Goal: Task Accomplishment & Management: Manage account settings

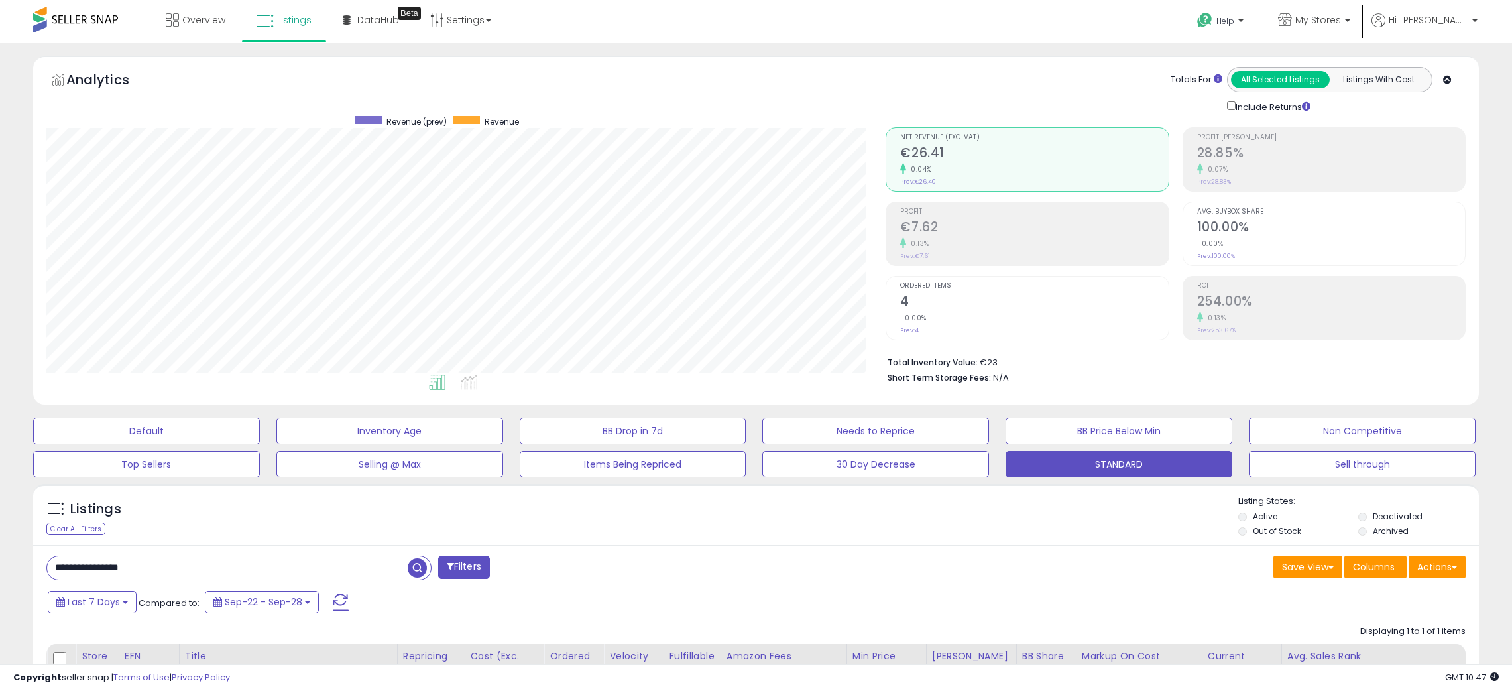
select select "**"
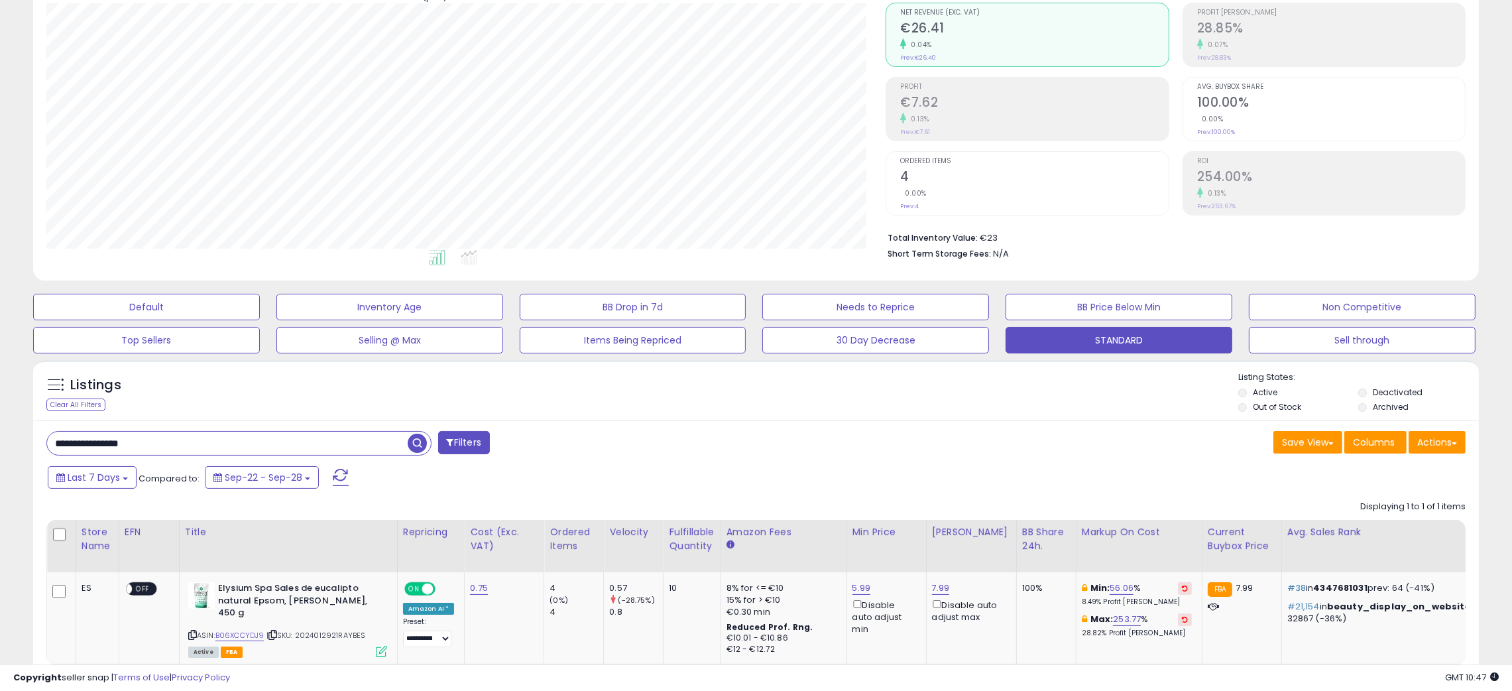
scroll to position [271, 840]
click at [105, 439] on input "**********" at bounding box center [227, 442] width 361 height 23
click at [414, 441] on span "button" at bounding box center [417, 442] width 19 height 19
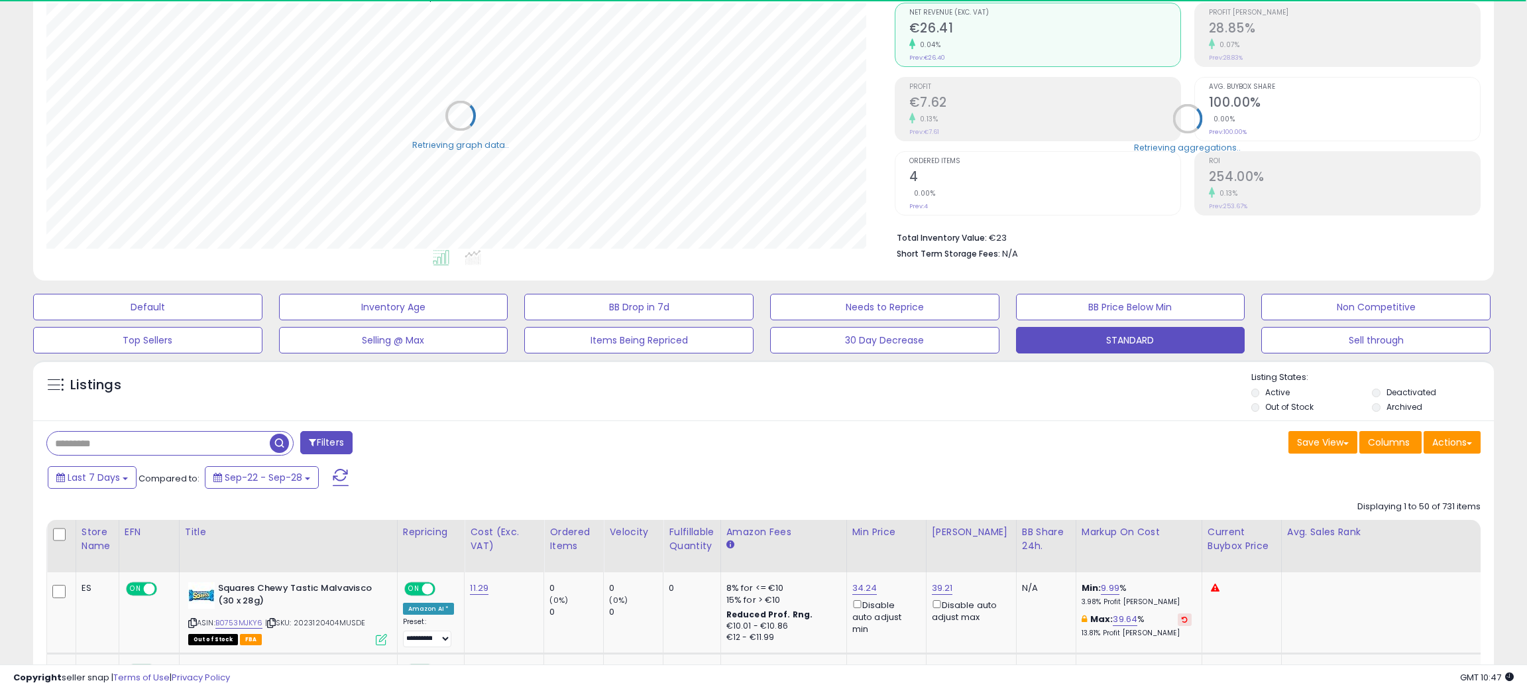
scroll to position [662490, 661923]
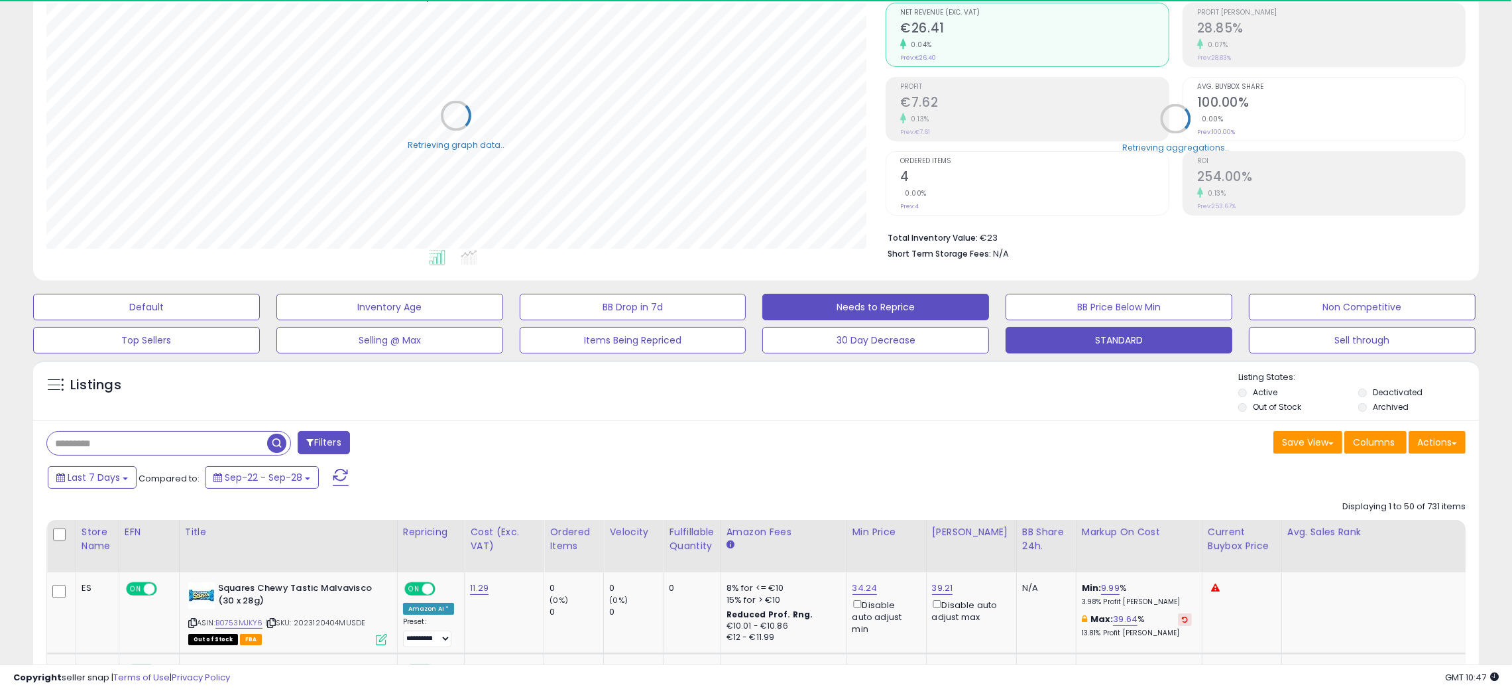
click at [873, 305] on button "Needs to Reprice" at bounding box center [875, 307] width 227 height 27
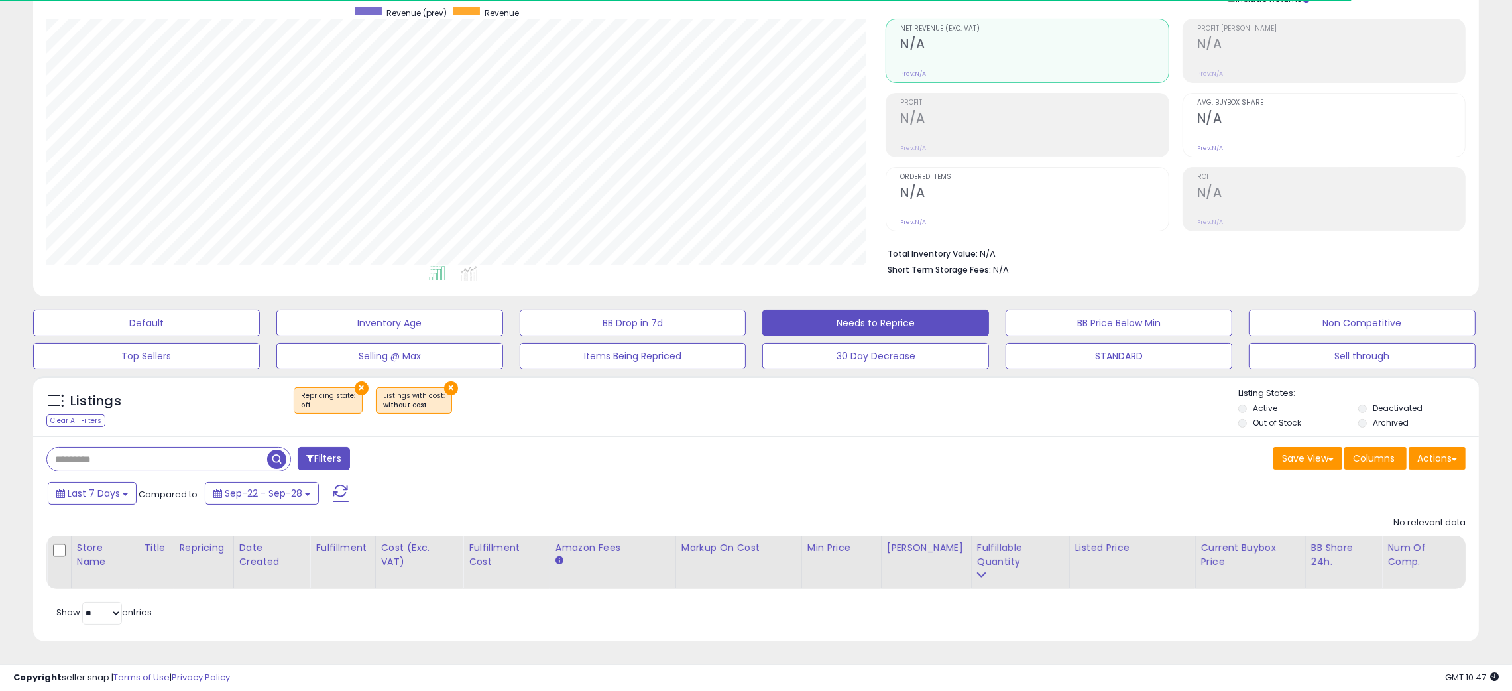
scroll to position [271, 840]
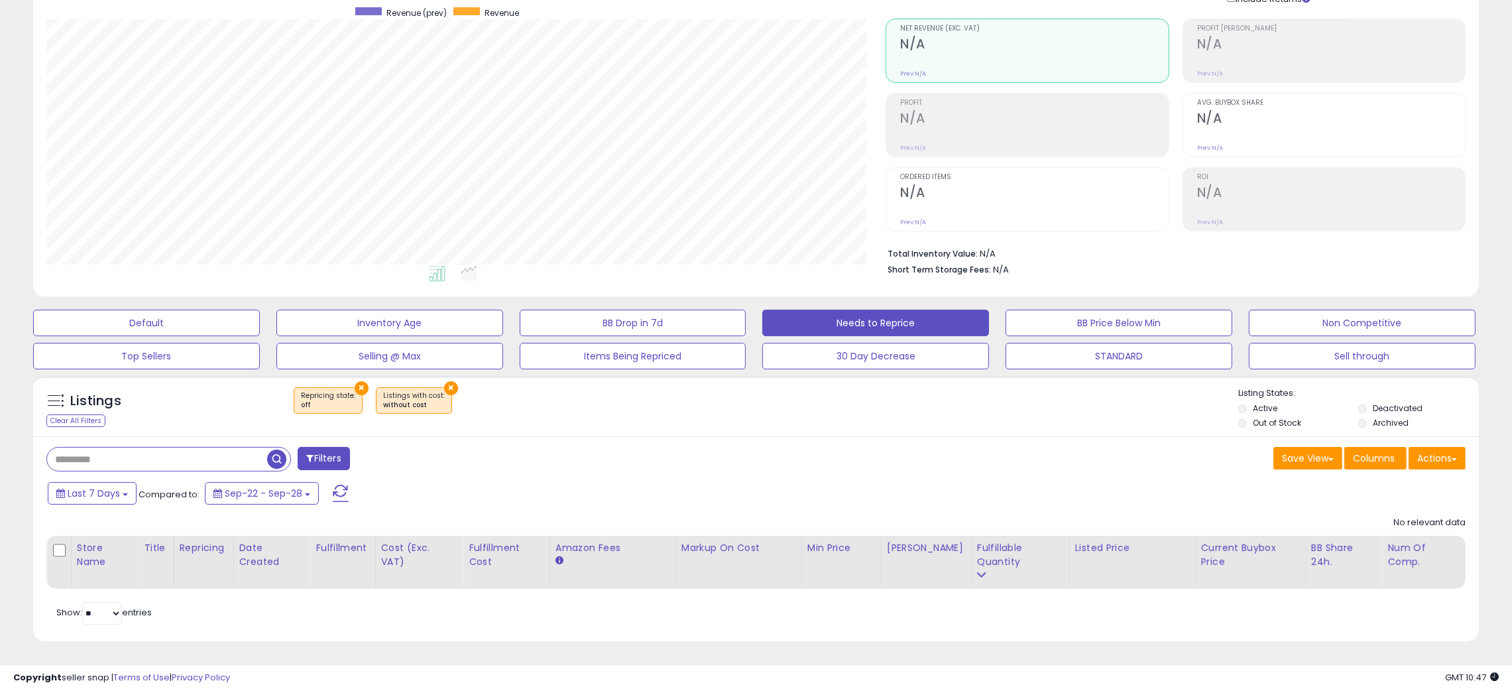
click at [814, 431] on div "Listings Clear All Filters × Repricing state : off" at bounding box center [755, 409] width 1445 height 45
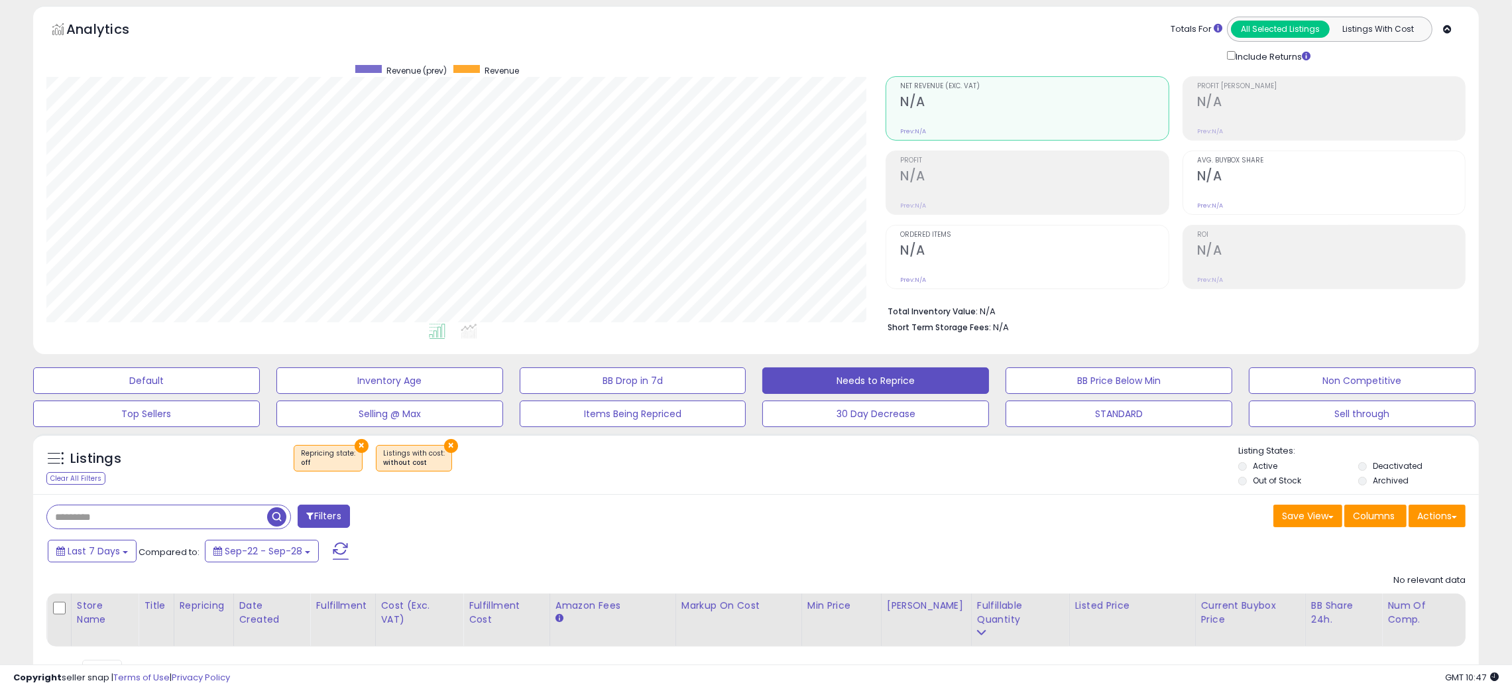
scroll to position [0, 0]
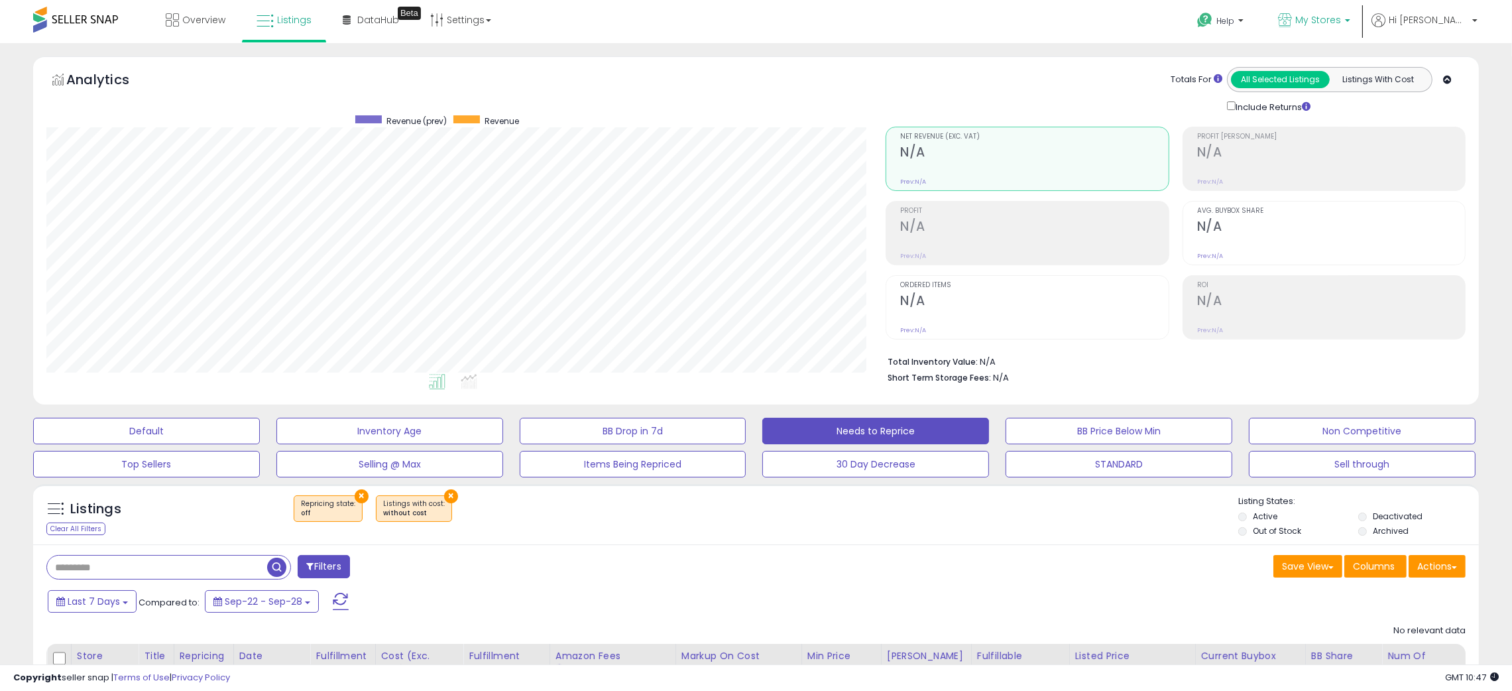
click at [1360, 7] on link "My Stores" at bounding box center [1314, 21] width 92 height 43
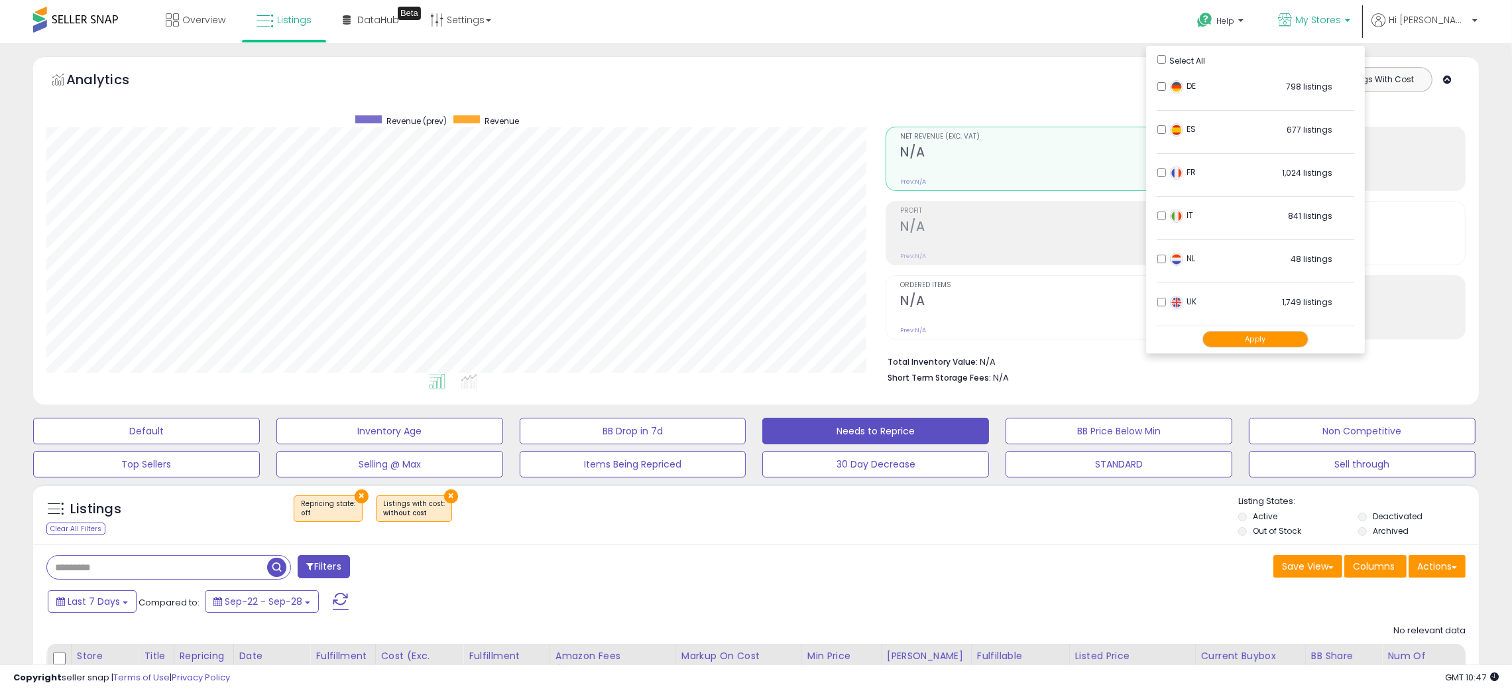
click at [1282, 345] on button "Apply" at bounding box center [1255, 339] width 106 height 17
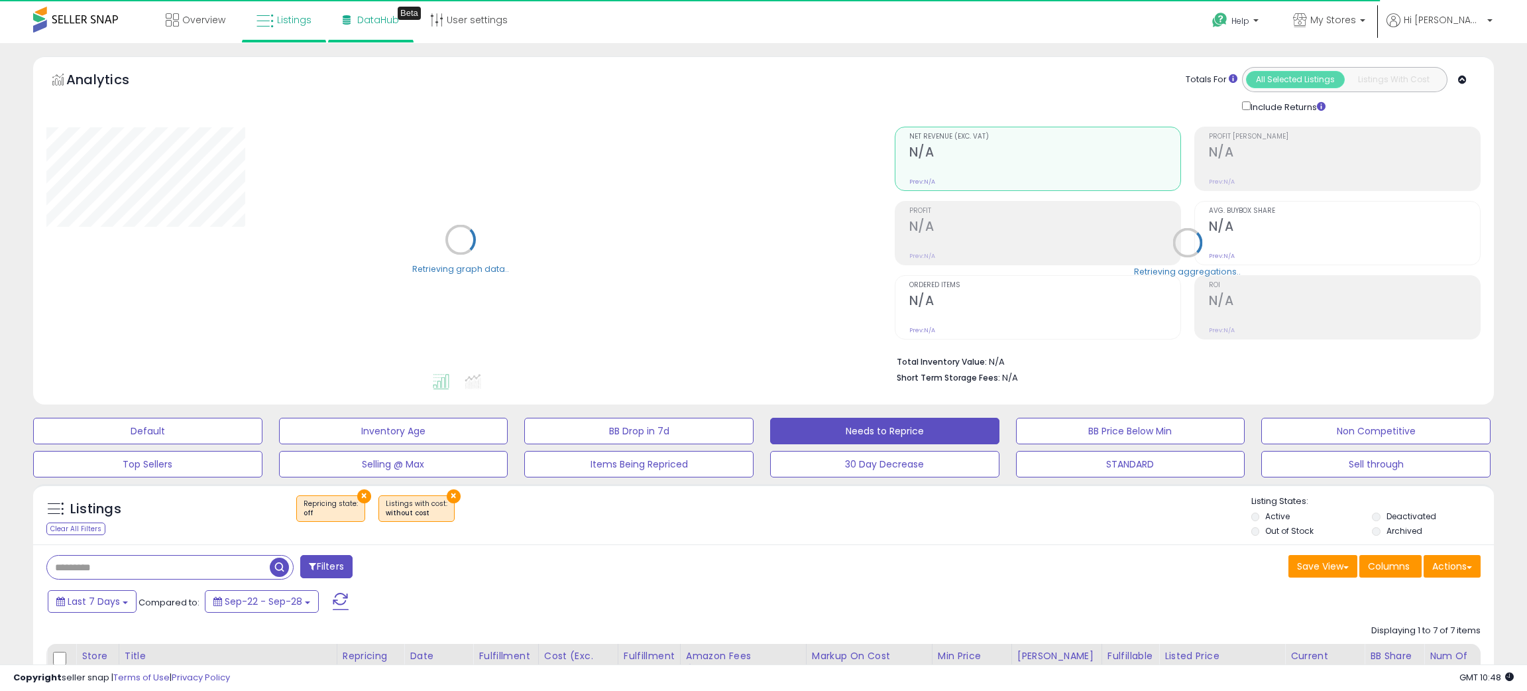
select select "**"
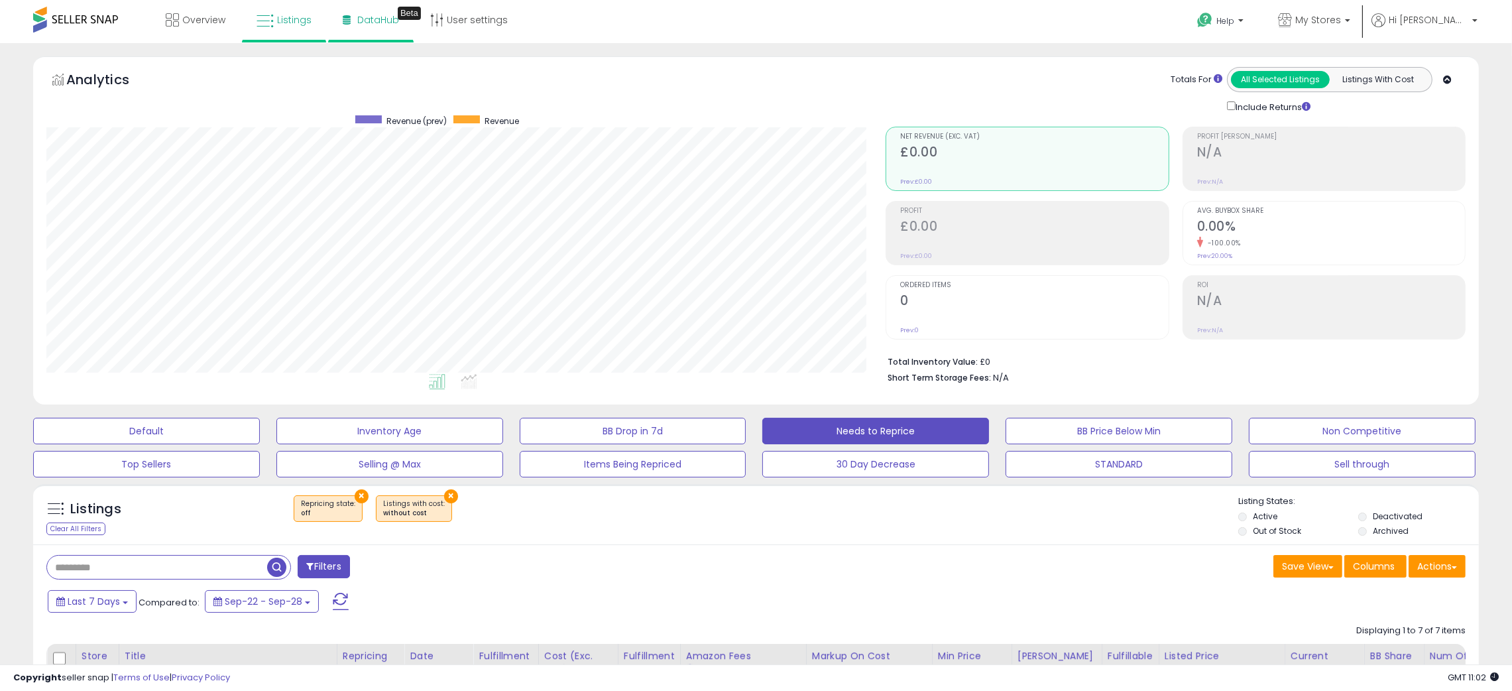
scroll to position [271, 840]
click at [1341, 17] on span "My Stores" at bounding box center [1318, 19] width 46 height 13
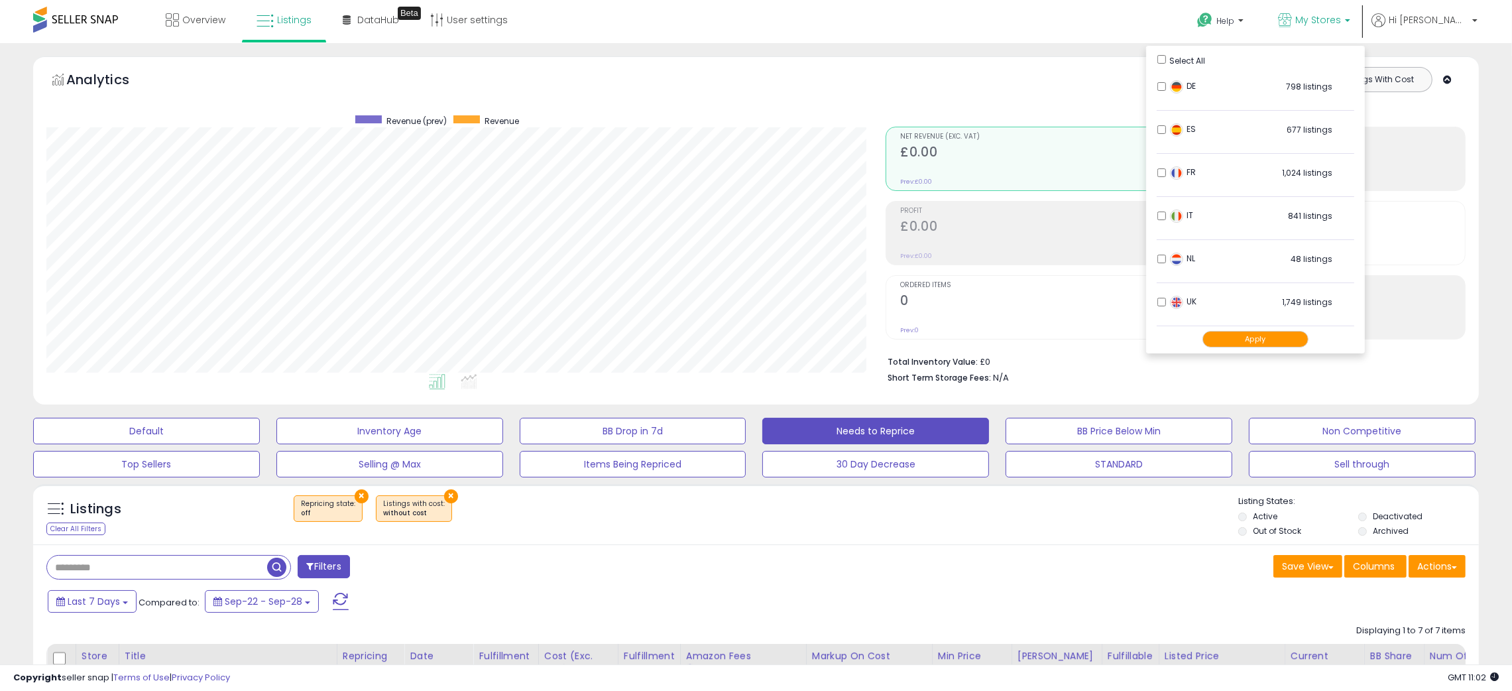
click at [1292, 342] on button "Apply" at bounding box center [1255, 339] width 106 height 17
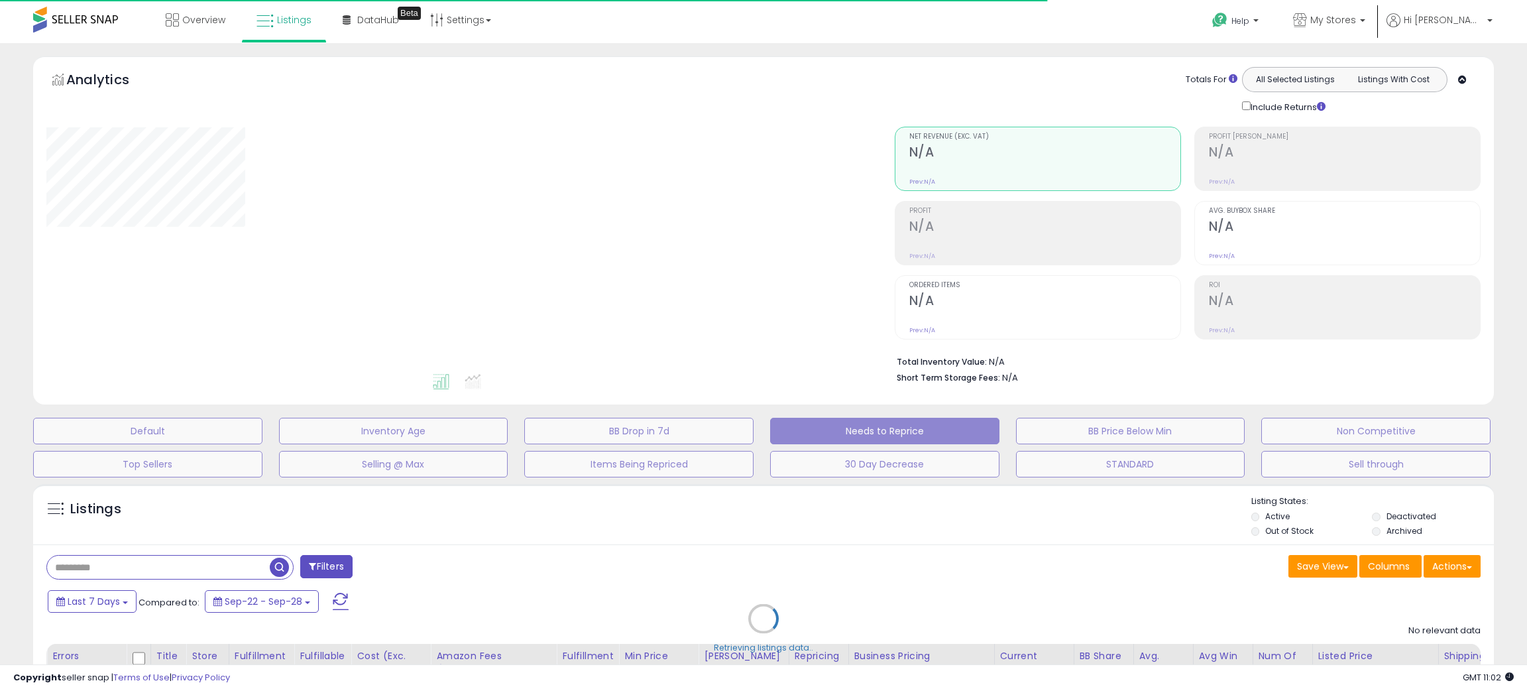
select select "**"
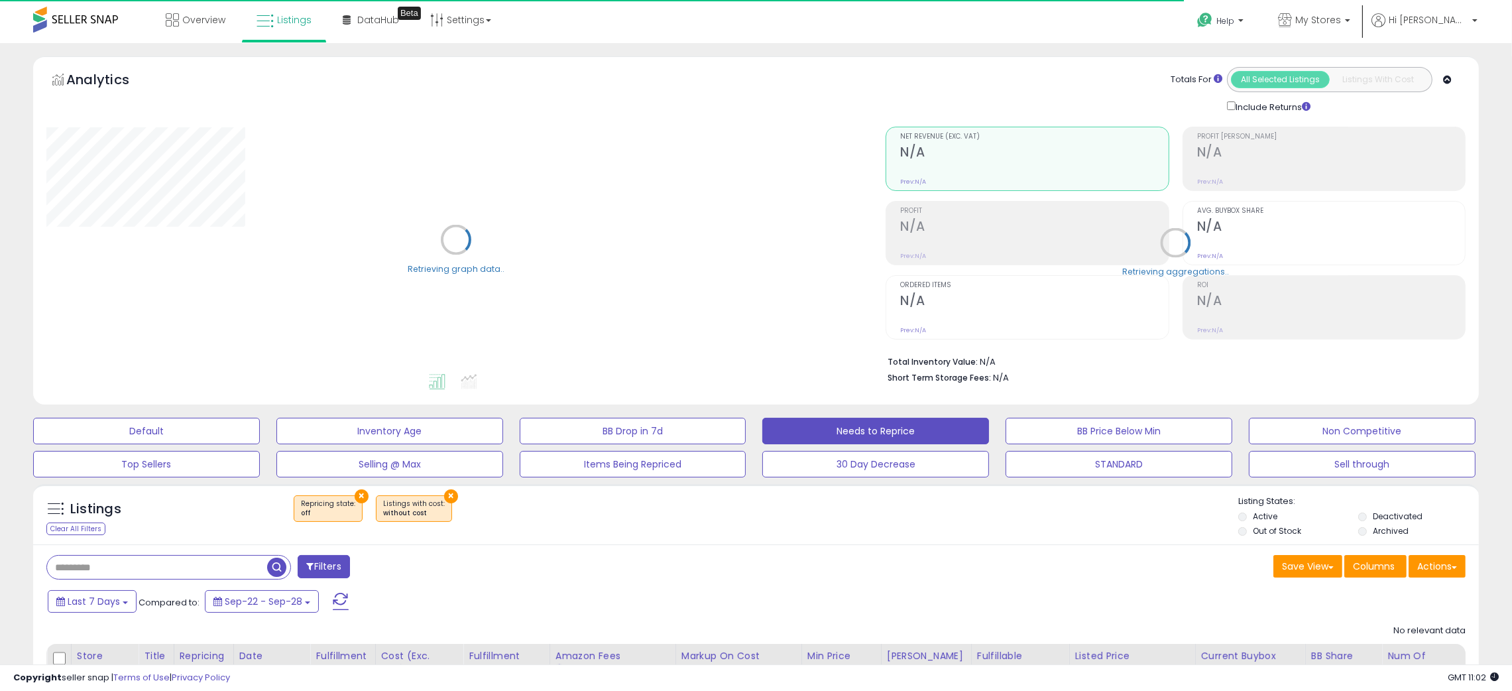
click at [1081, 536] on div "Listings Clear All Filters × Repricing state : off" at bounding box center [755, 517] width 1445 height 45
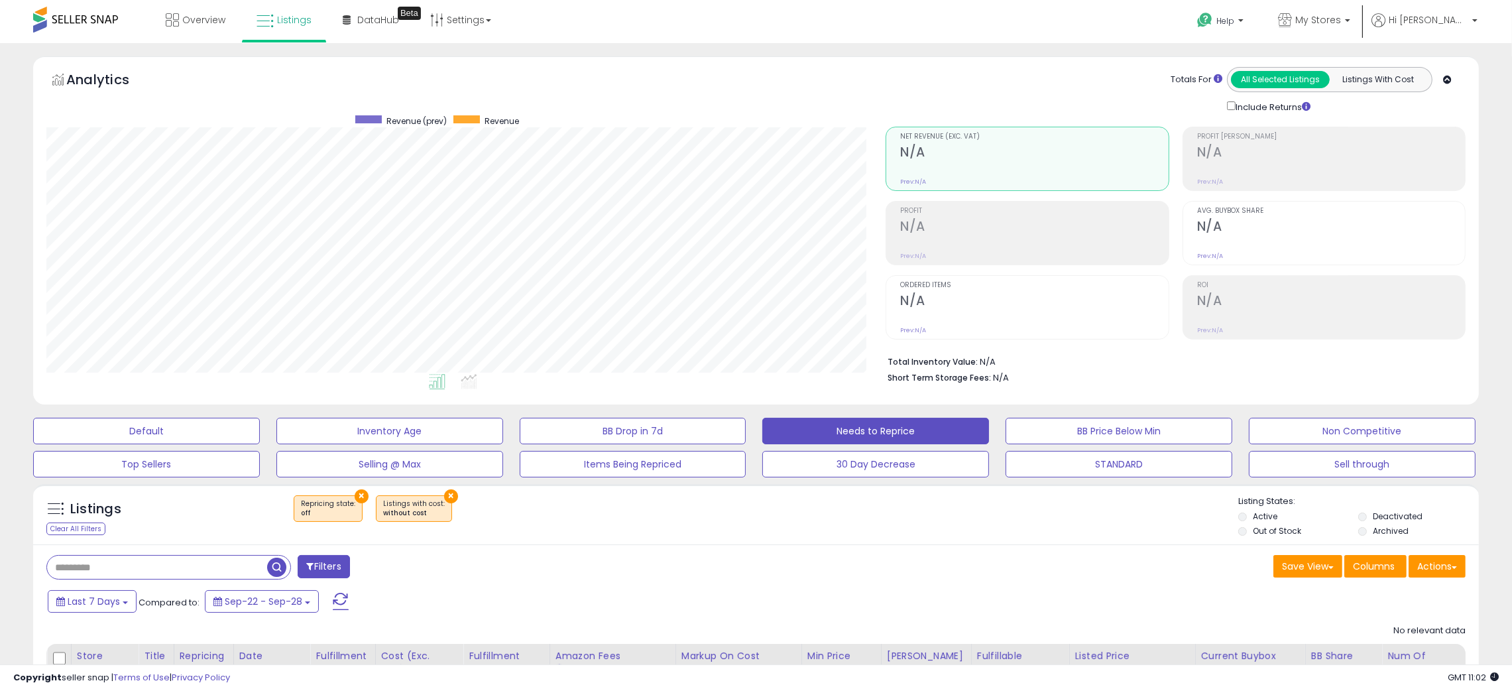
scroll to position [271, 840]
click at [1436, 570] on button "Actions" at bounding box center [1436, 566] width 57 height 23
click at [1023, 579] on div "Save View Save As New View Update Current View Columns Actions Import Export Vi…" at bounding box center [1116, 568] width 720 height 26
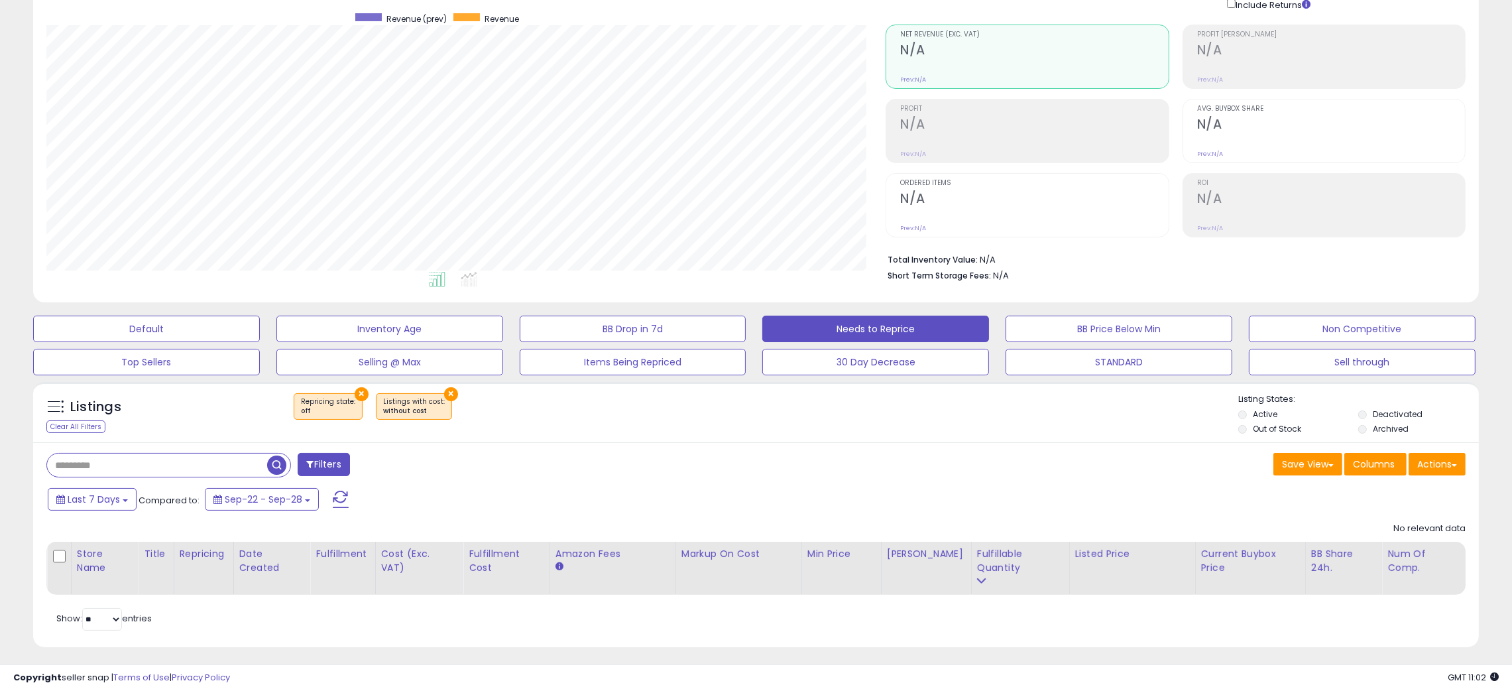
scroll to position [109, 0]
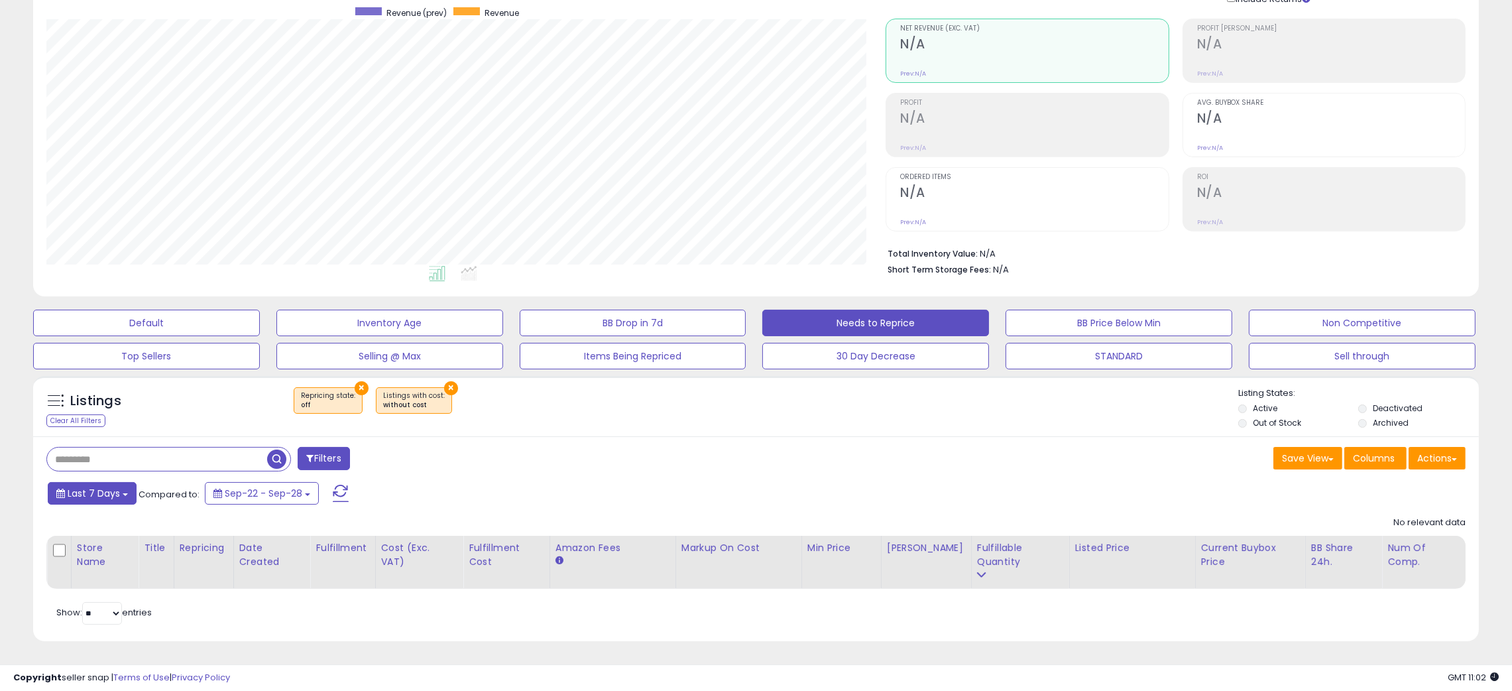
click at [114, 500] on span "Last 7 Days" at bounding box center [94, 492] width 52 height 13
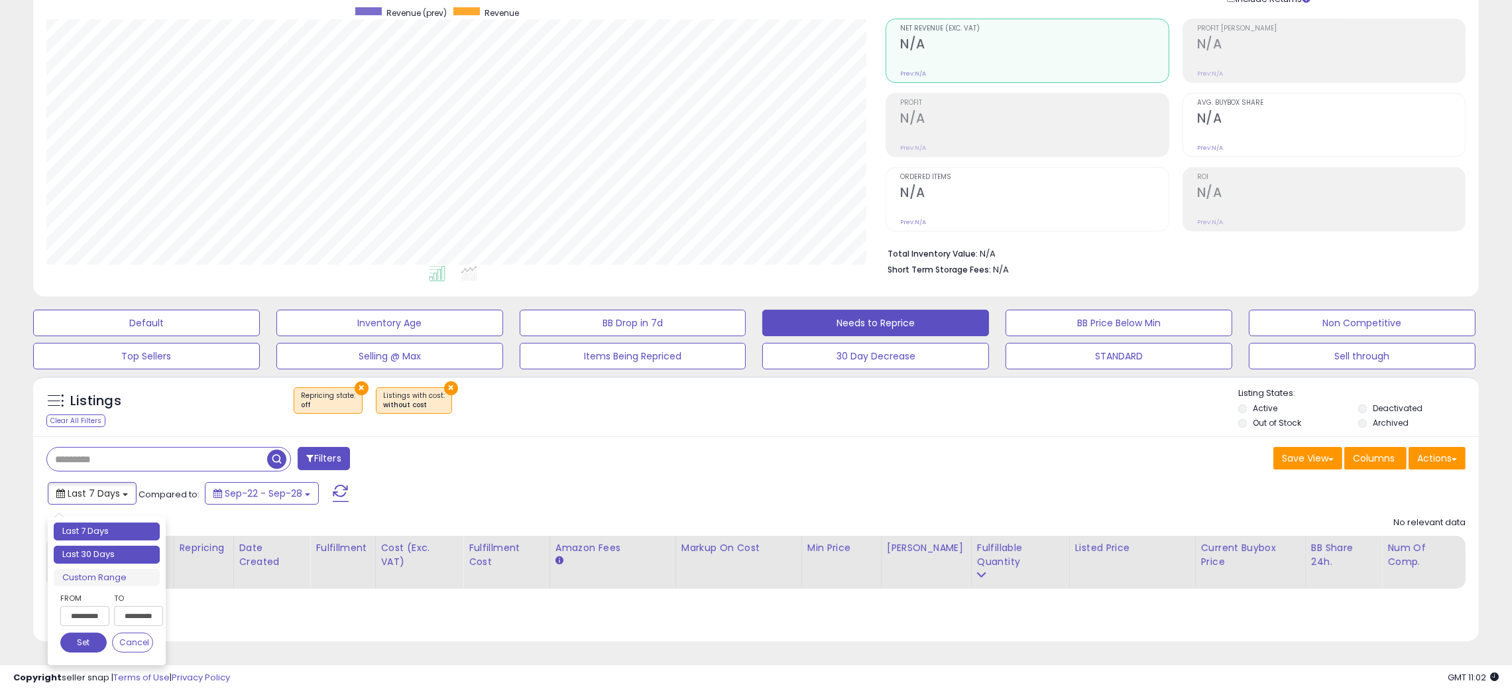
type input "**********"
click at [106, 550] on li "Last 30 Days" at bounding box center [107, 554] width 106 height 18
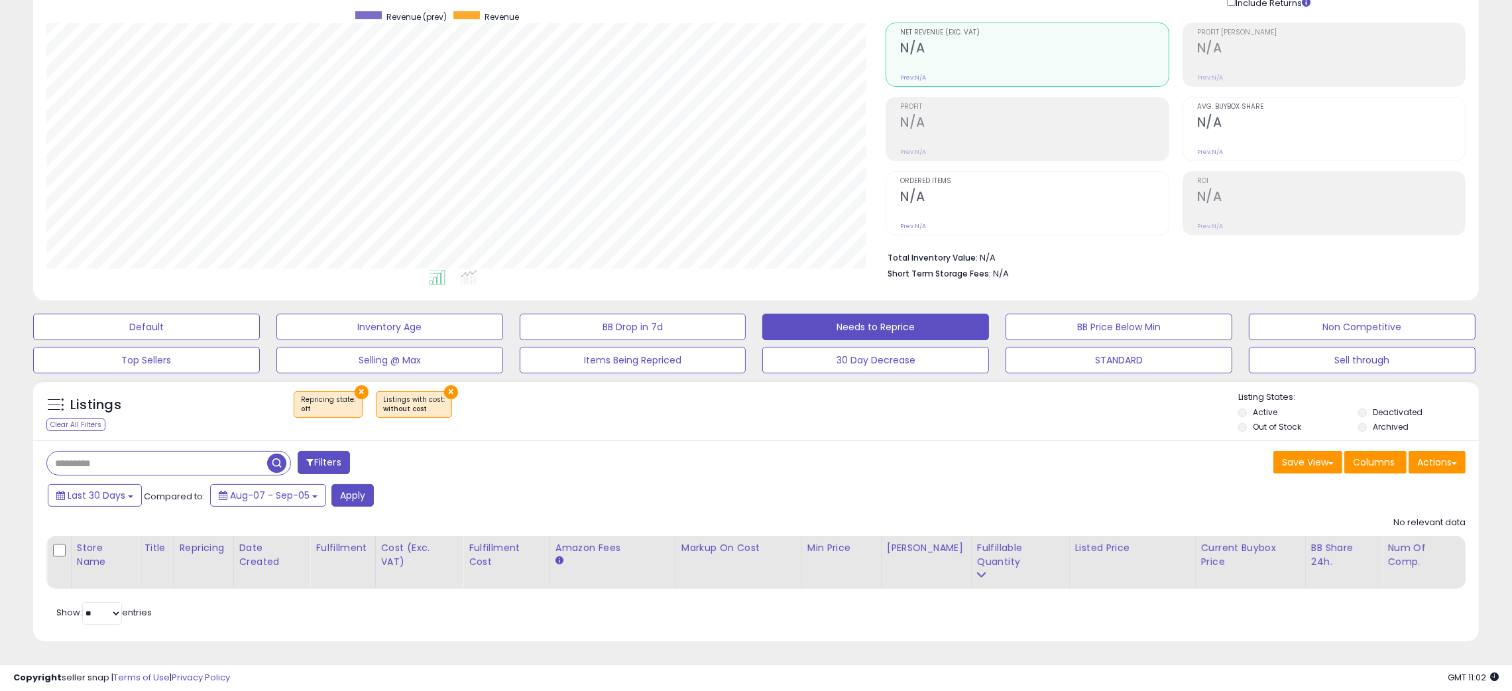
scroll to position [105, 0]
click at [355, 497] on button "Apply" at bounding box center [352, 495] width 42 height 23
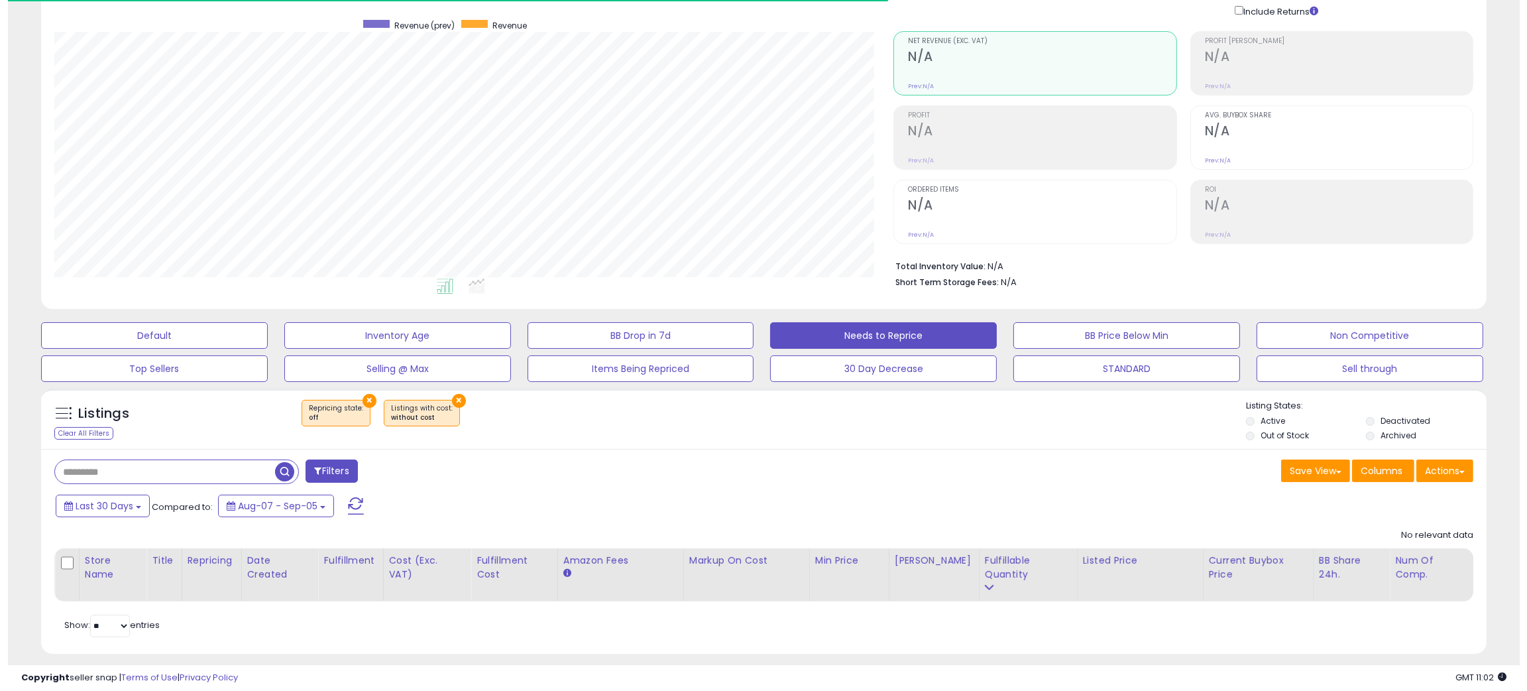
scroll to position [271, 840]
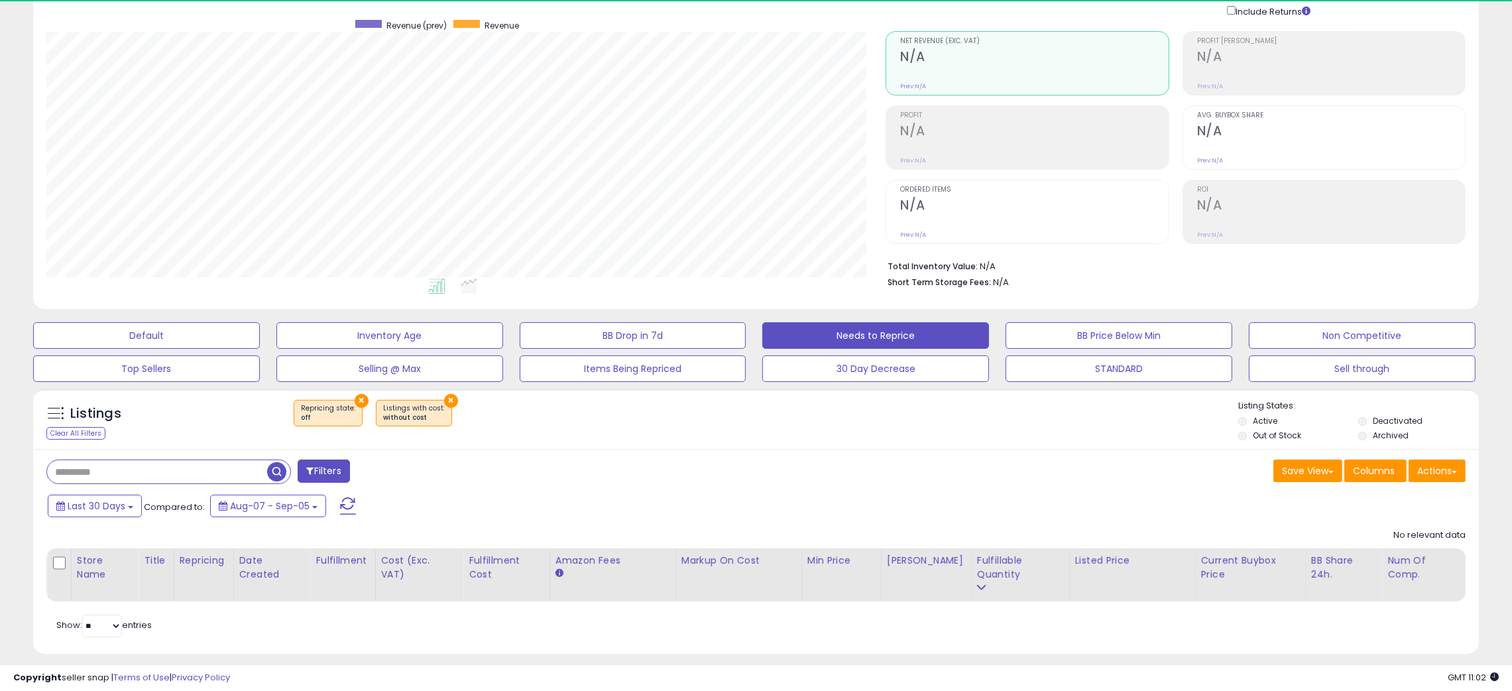
click at [1172, 459] on div "Filters Save View Save As New View Update Current View Columns" at bounding box center [755, 551] width 1445 height 204
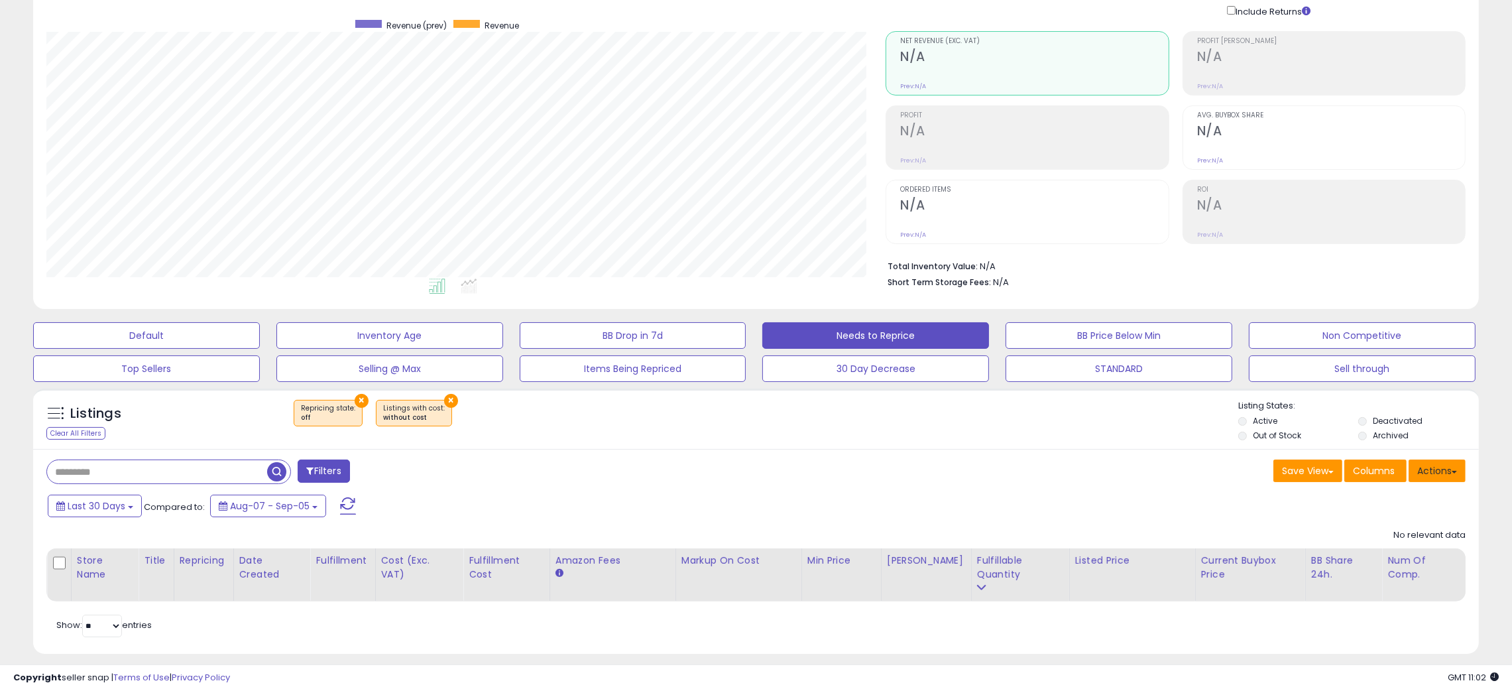
click at [1447, 475] on button "Actions" at bounding box center [1436, 470] width 57 height 23
click at [1394, 554] on link "Export All Columns" at bounding box center [1382, 555] width 145 height 21
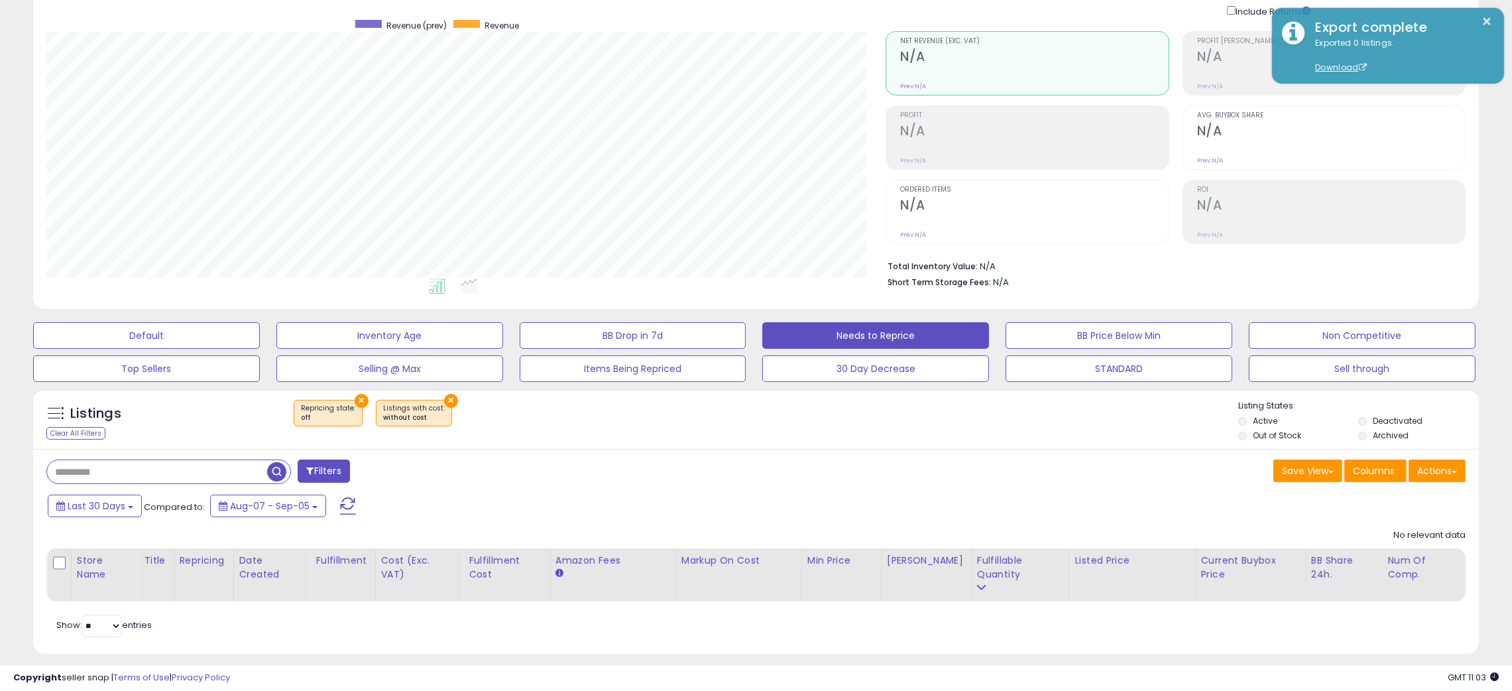
click at [988, 427] on div "× Repricing state : off × Listings with cost" at bounding box center [758, 418] width 962 height 37
click at [1127, 365] on button "STANDARD" at bounding box center [1118, 368] width 227 height 27
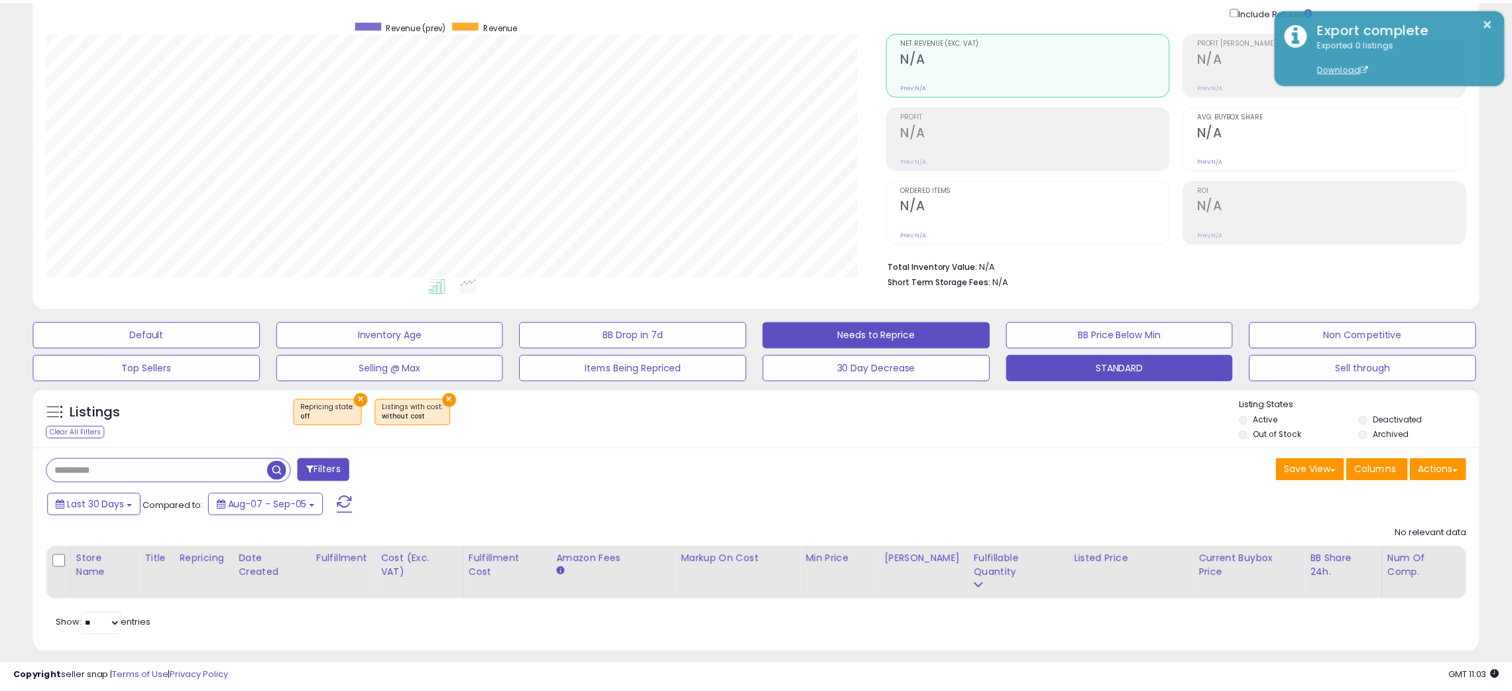
scroll to position [271, 848]
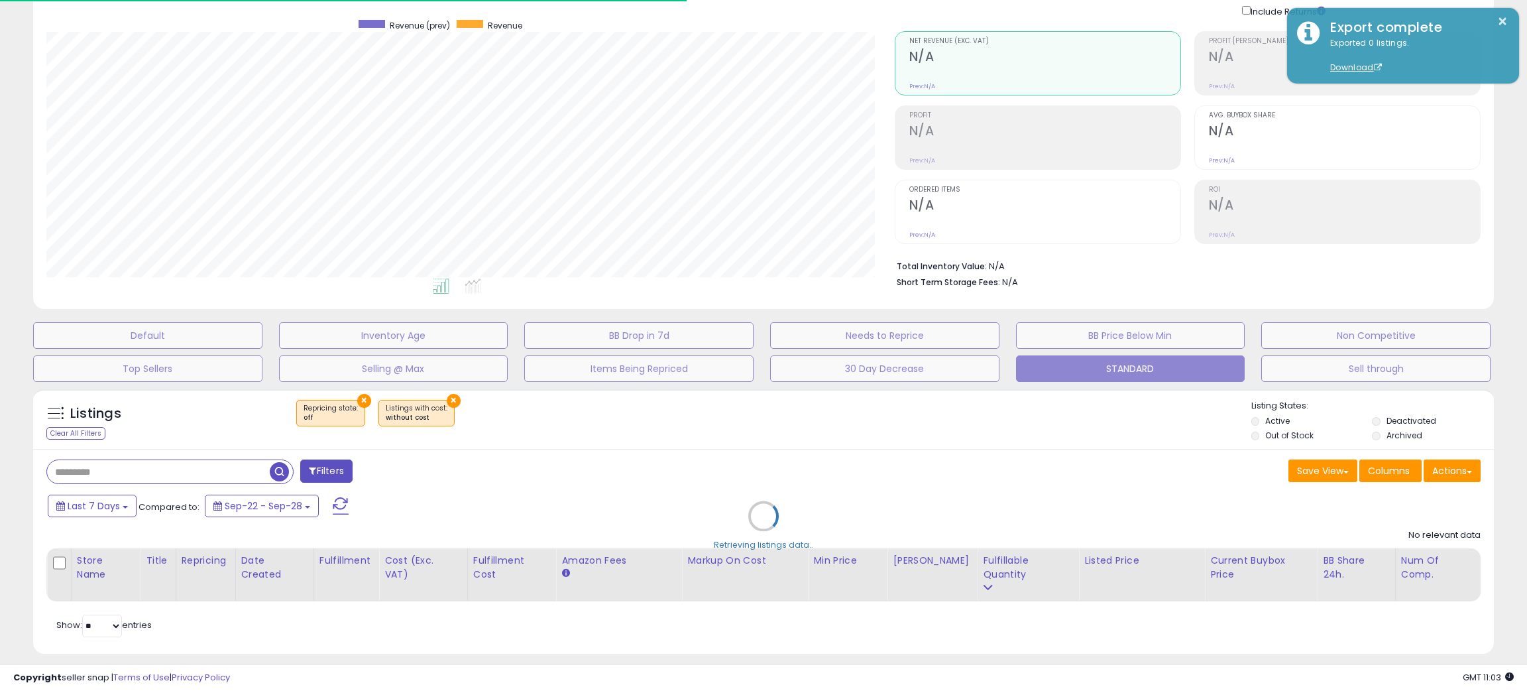
type input "**********"
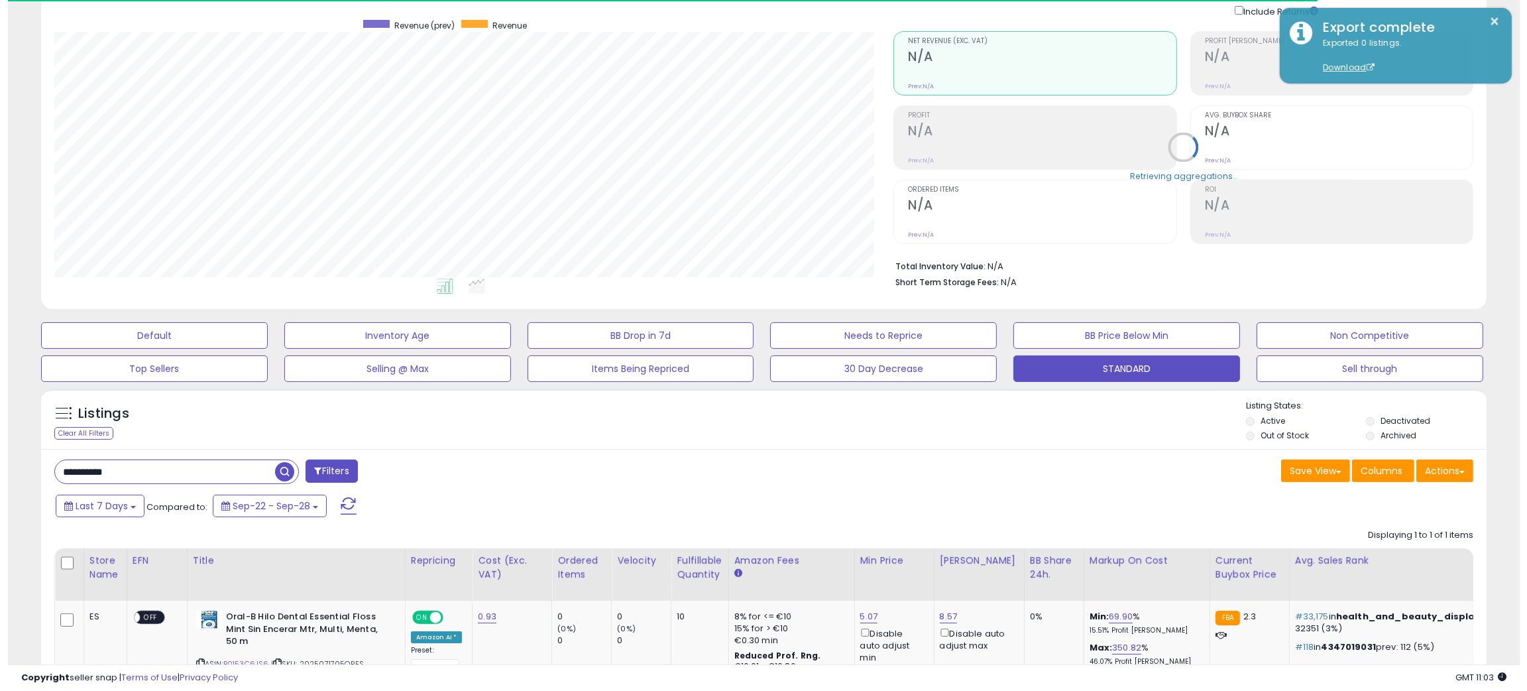
scroll to position [271, 840]
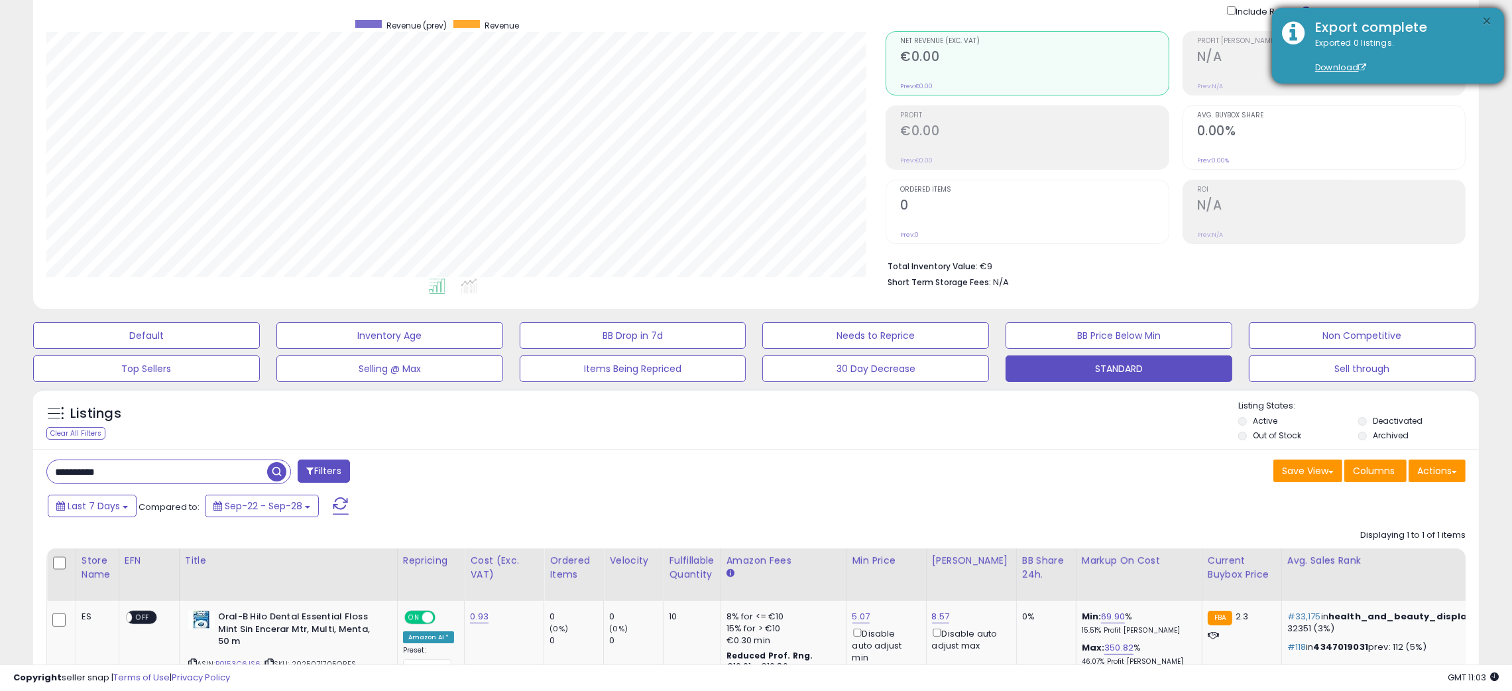
click at [1485, 16] on button "×" at bounding box center [1487, 21] width 11 height 17
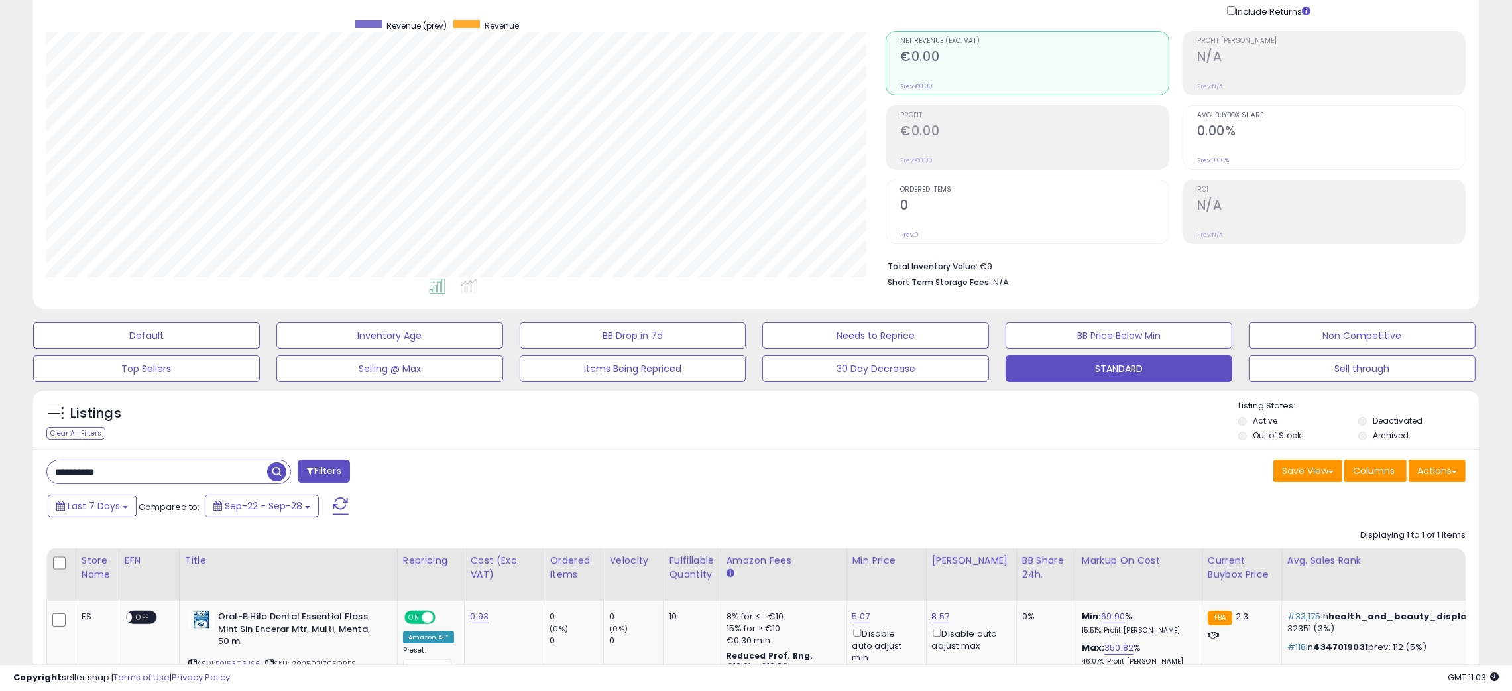
click at [1143, 480] on div "Save View Save As New View Columns Actions Import" at bounding box center [1116, 472] width 720 height 26
click at [85, 471] on input "**********" at bounding box center [157, 471] width 220 height 23
click at [85, 471] on input "**********" at bounding box center [227, 471] width 361 height 23
click at [414, 477] on span "button" at bounding box center [417, 471] width 19 height 19
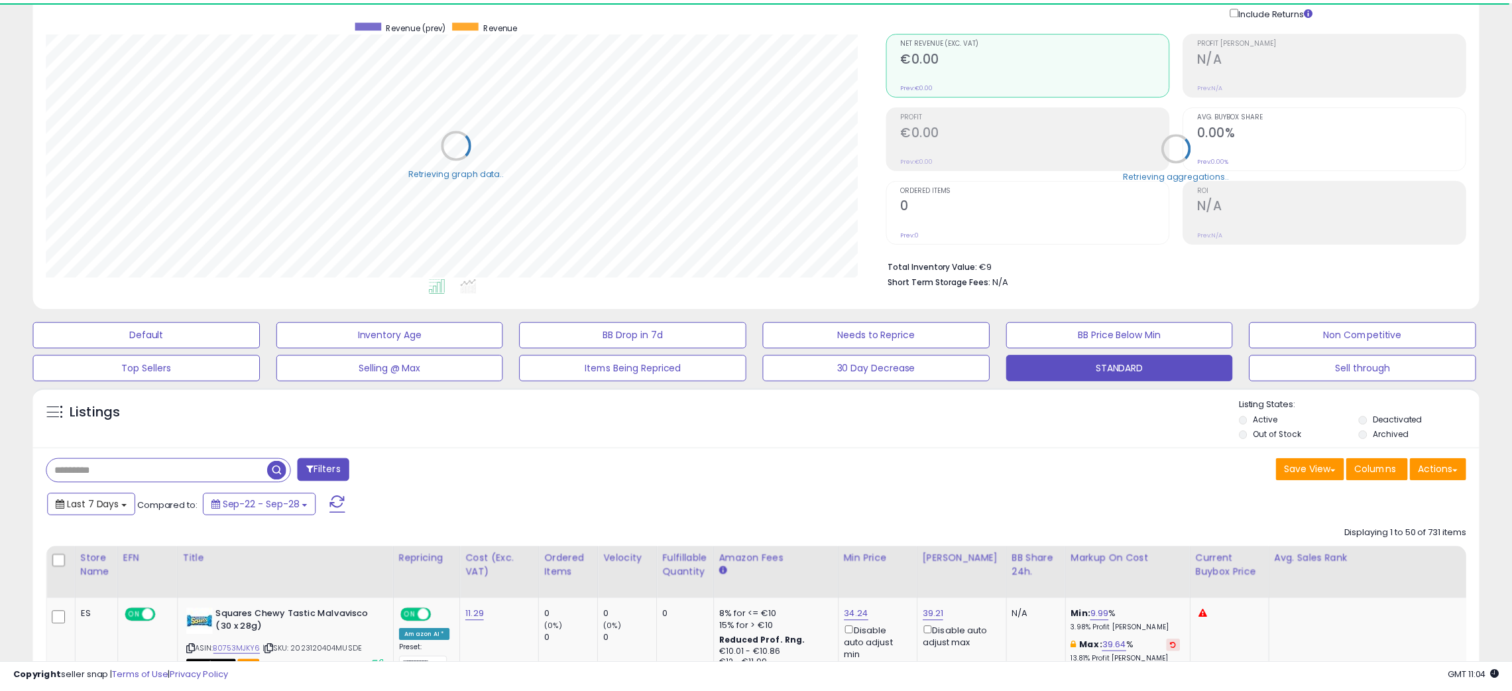
scroll to position [662490, 661923]
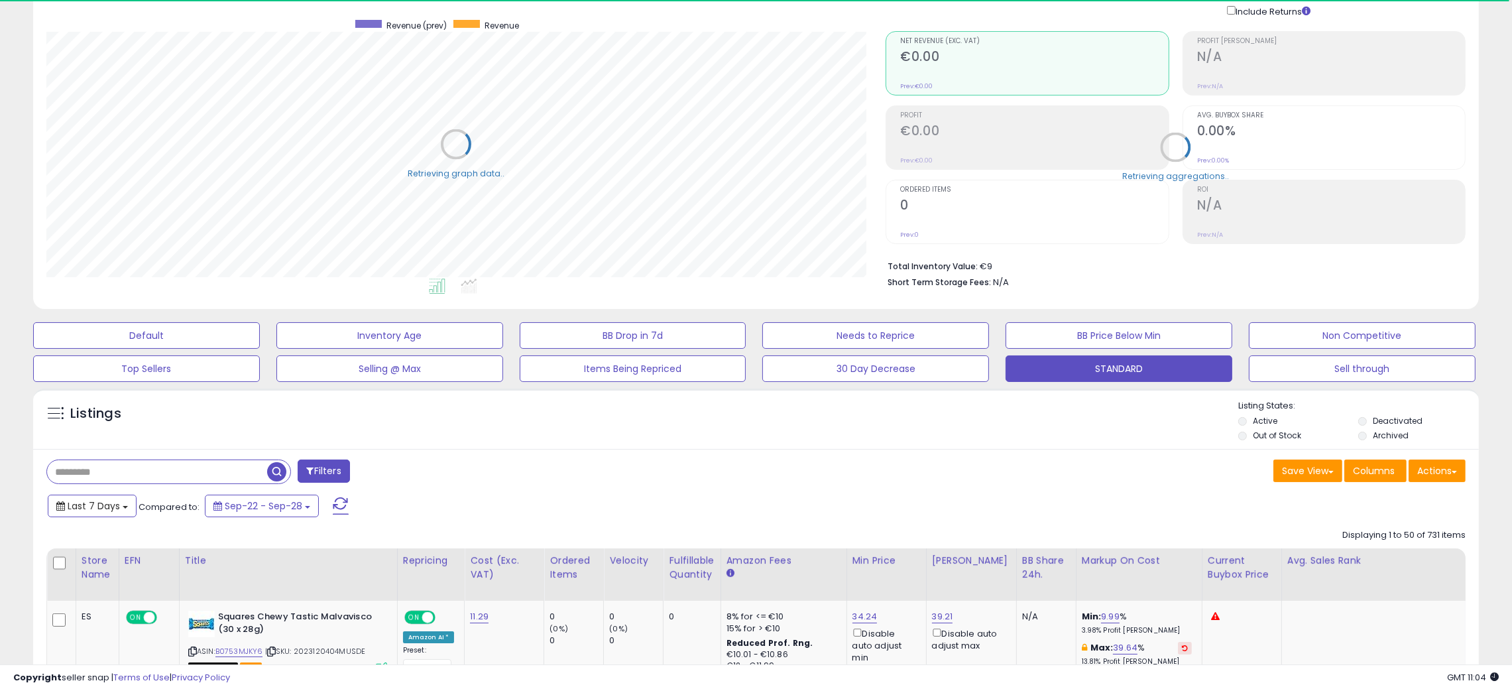
click at [117, 510] on span "Last 7 Days" at bounding box center [94, 505] width 52 height 13
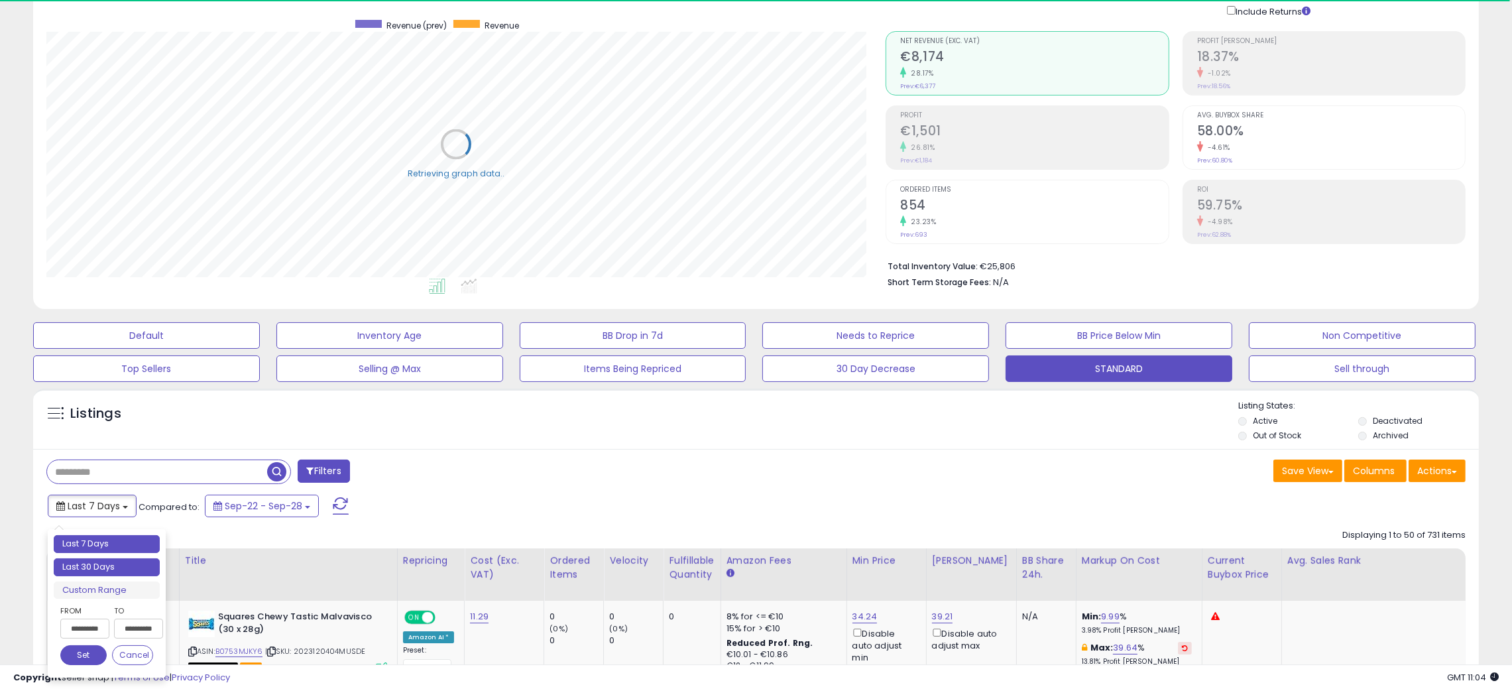
type input "**********"
click at [109, 567] on li "Last 30 Days" at bounding box center [107, 567] width 106 height 18
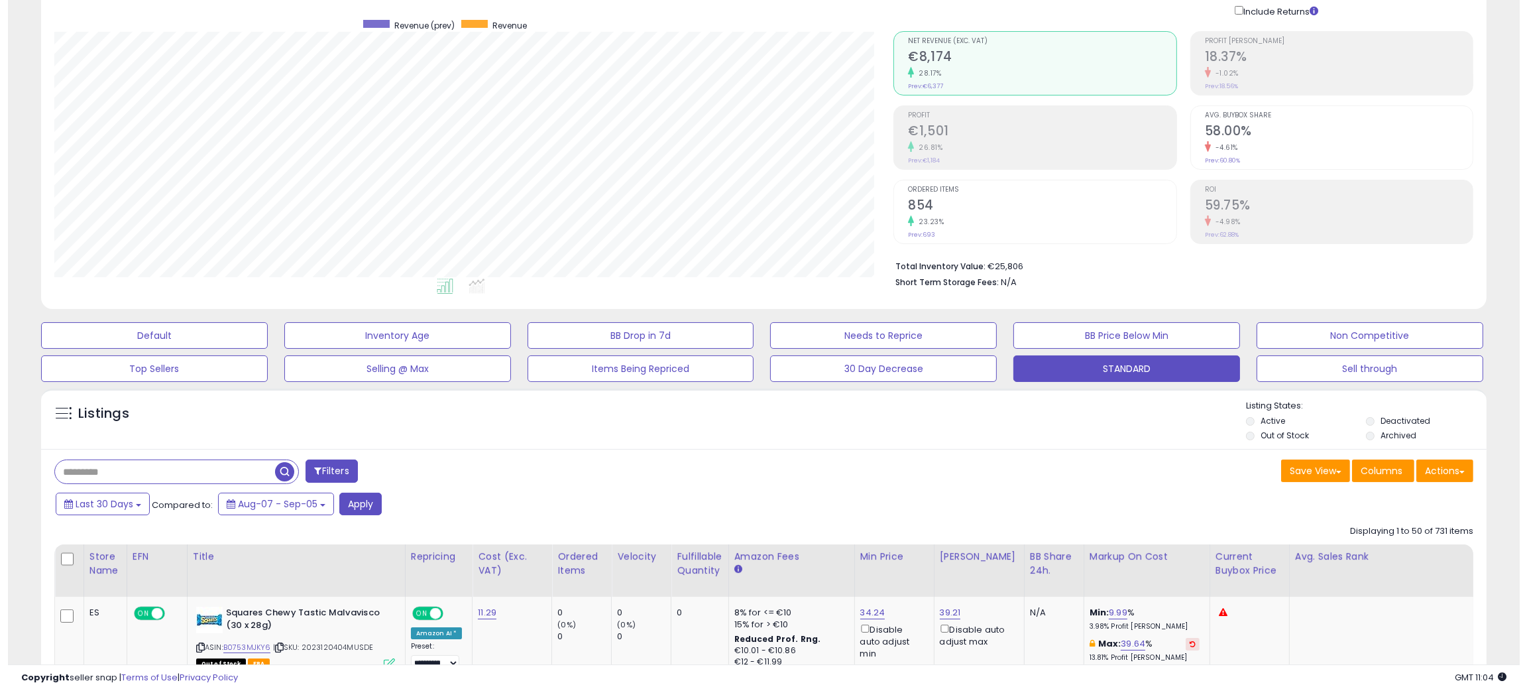
scroll to position [271, 840]
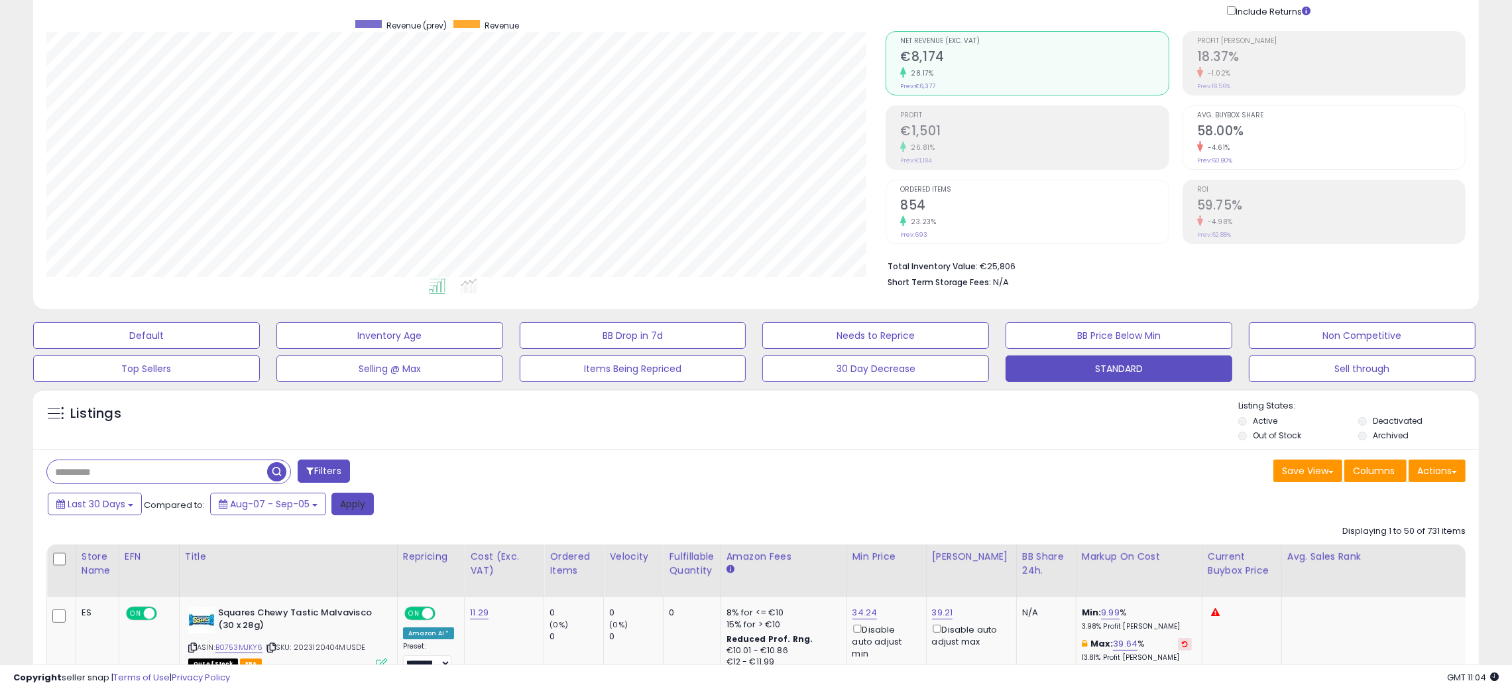
click at [343, 504] on button "Apply" at bounding box center [352, 503] width 42 height 23
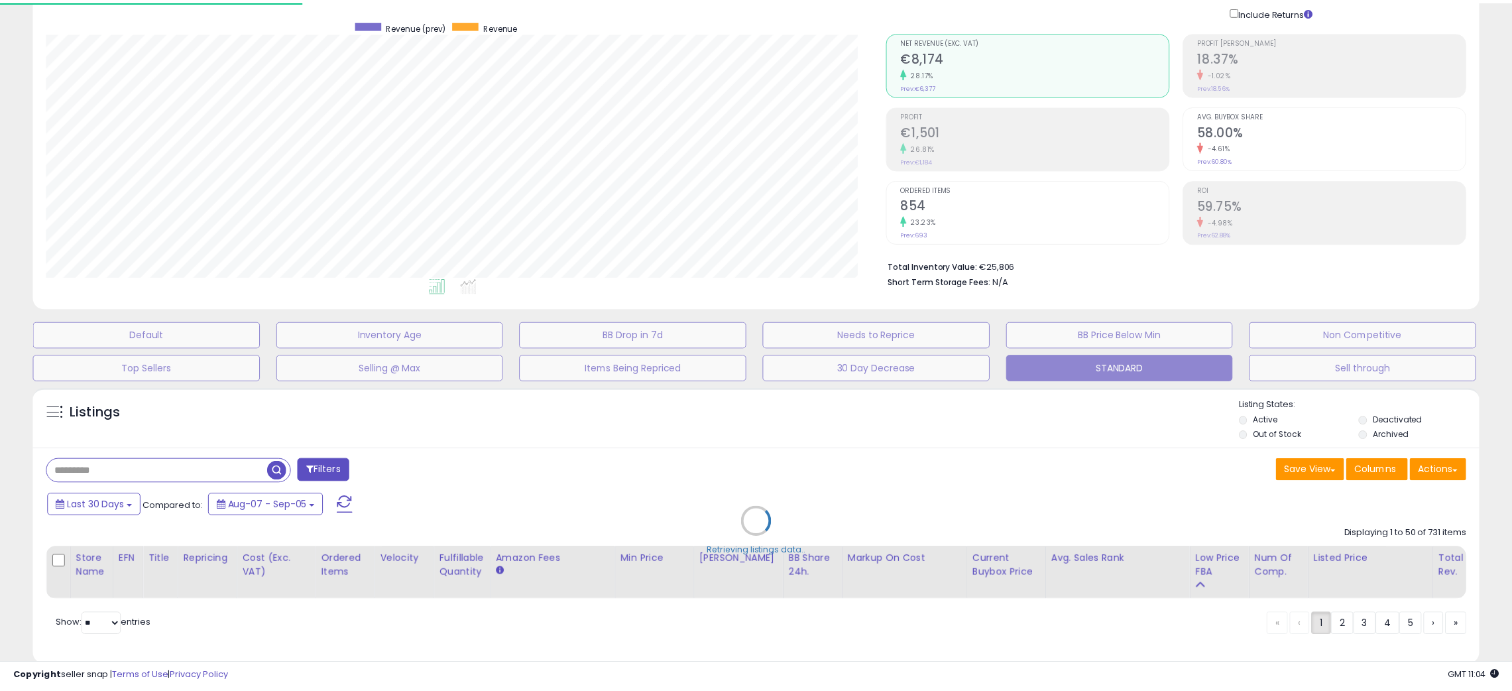
scroll to position [271, 848]
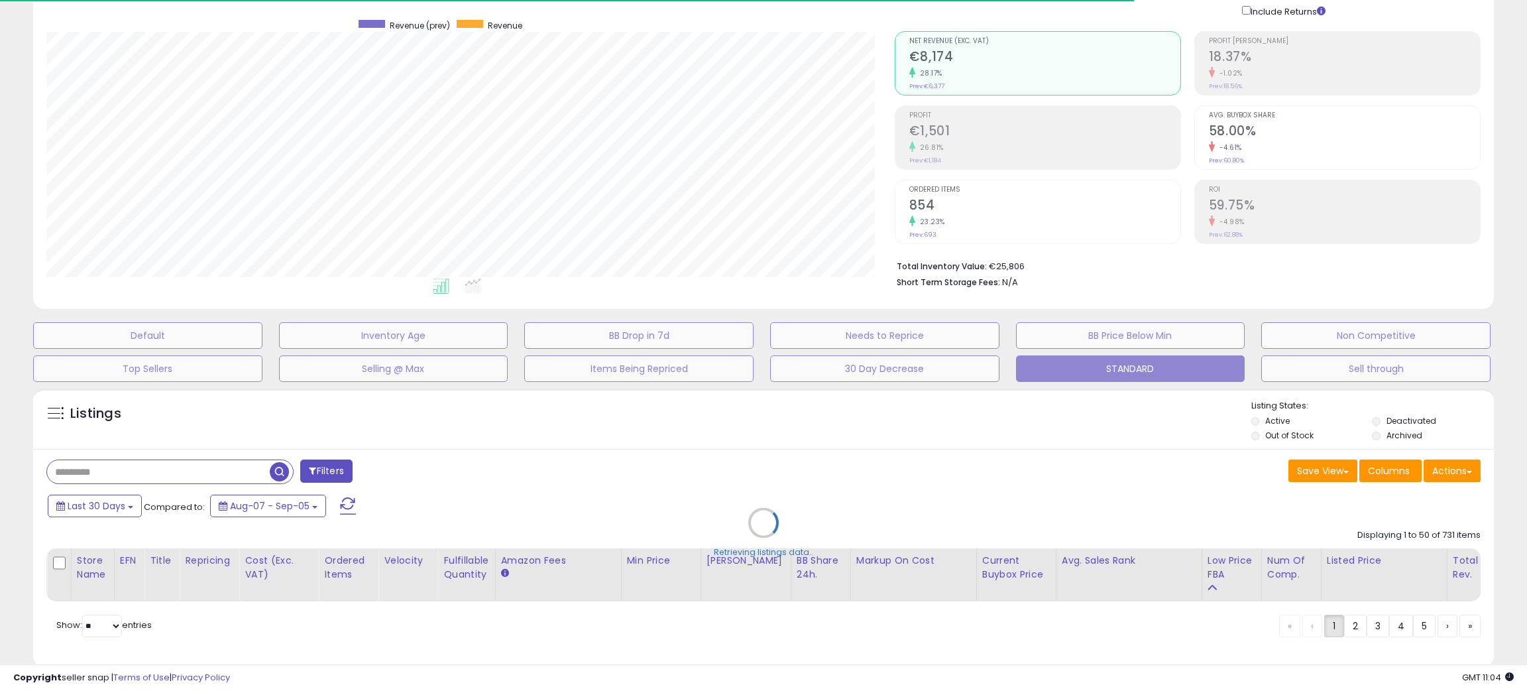
click at [622, 447] on div "Retrieving listings data.." at bounding box center [763, 533] width 1481 height 302
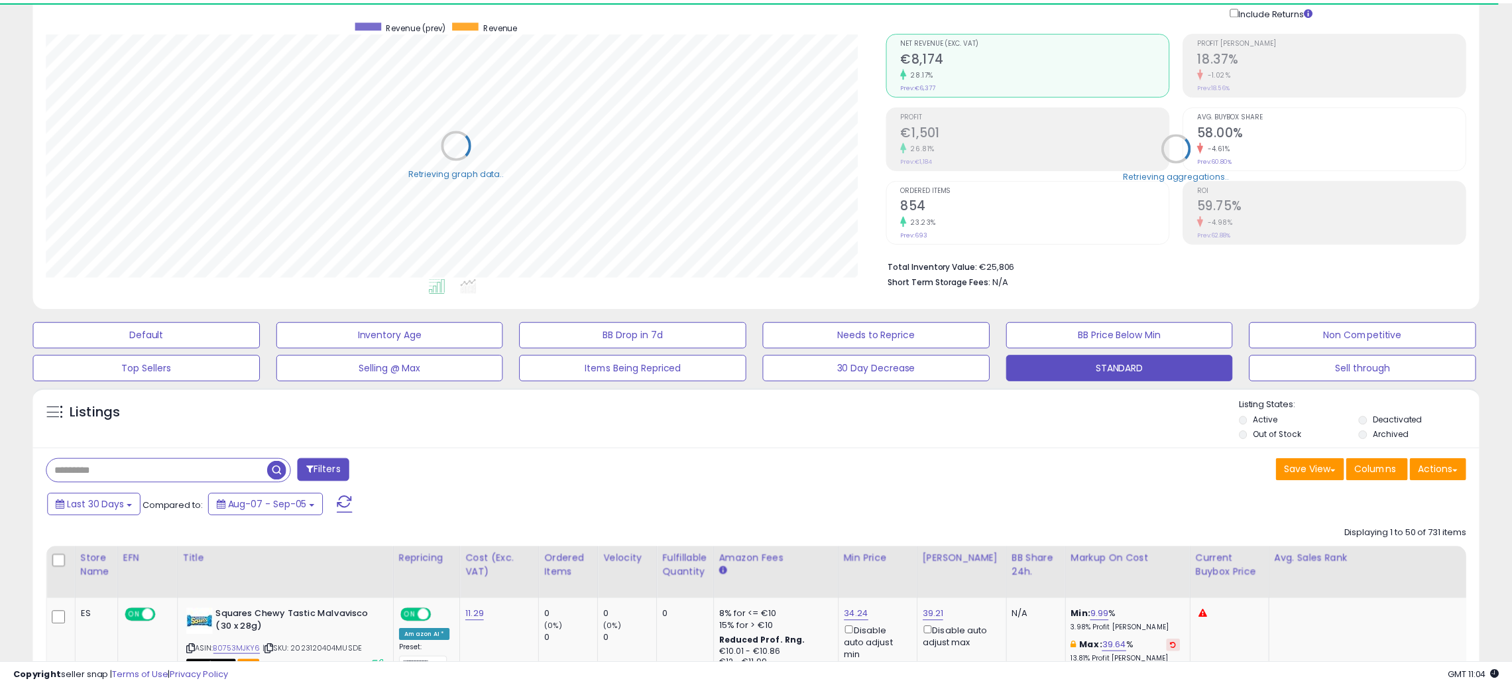
scroll to position [662490, 661923]
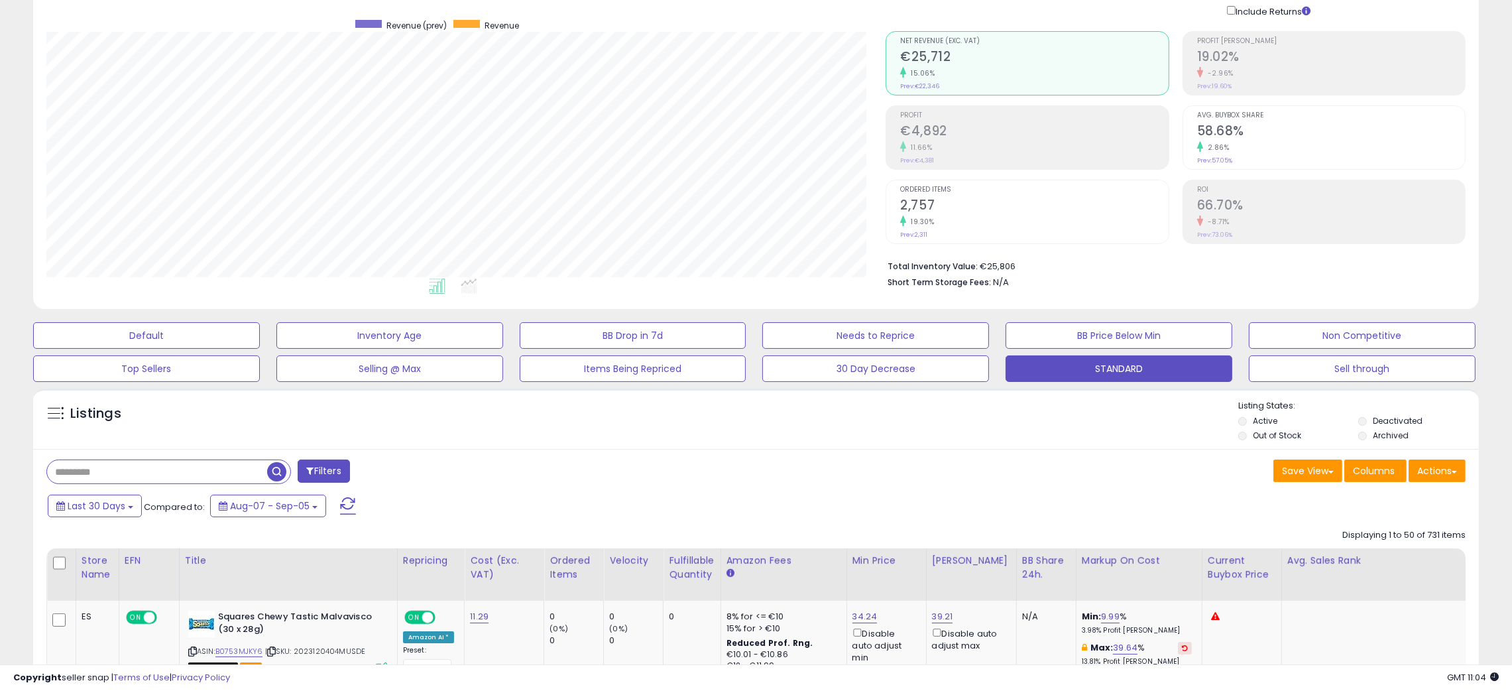
click at [622, 447] on div "Listings Active" at bounding box center [755, 418] width 1445 height 61
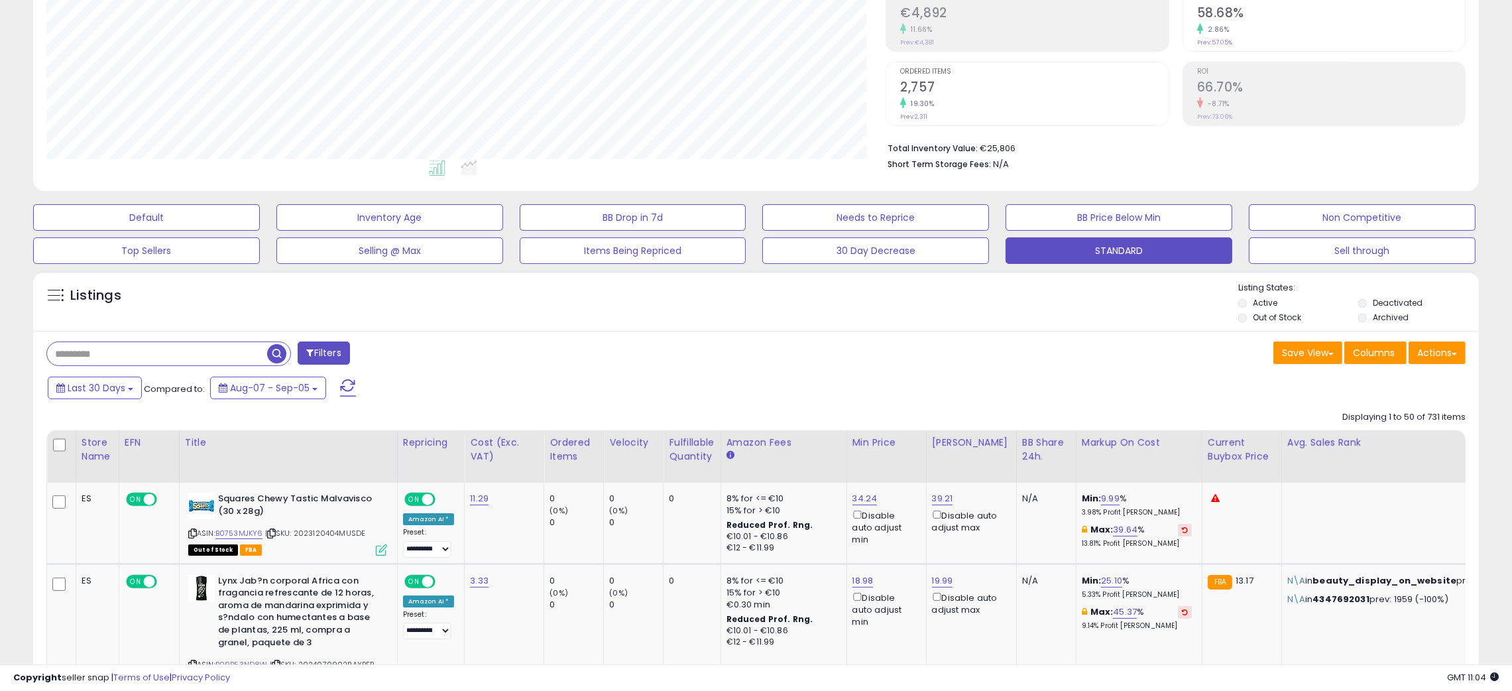
scroll to position [214, 0]
click at [1444, 354] on button "Actions" at bounding box center [1436, 352] width 57 height 23
click at [1379, 437] on link "Export All Columns" at bounding box center [1382, 436] width 145 height 21
